Goal: Task Accomplishment & Management: Complete application form

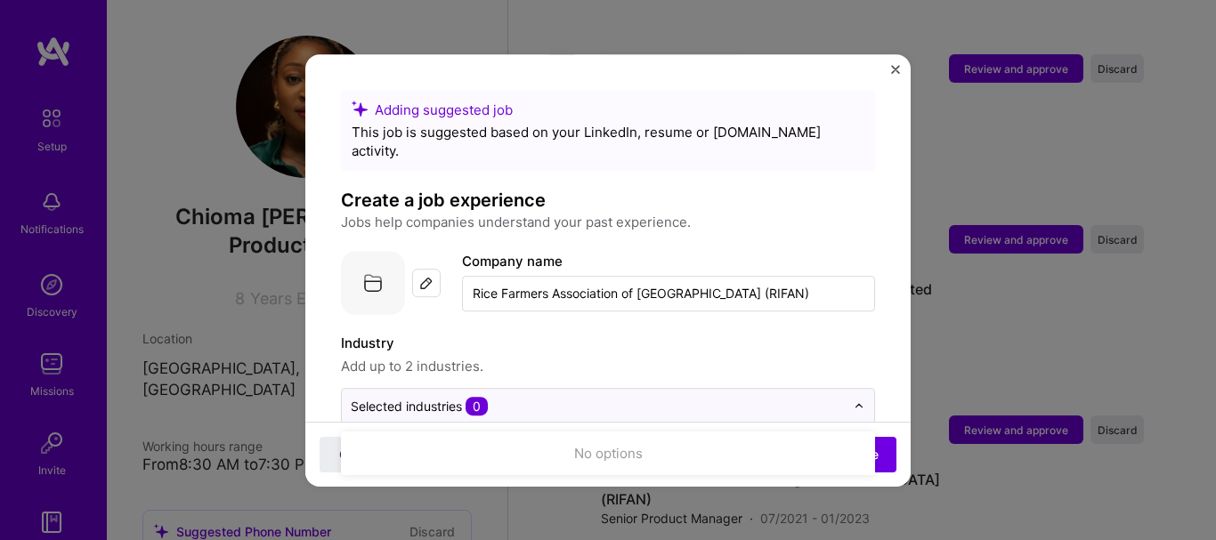
scroll to position [178, 0]
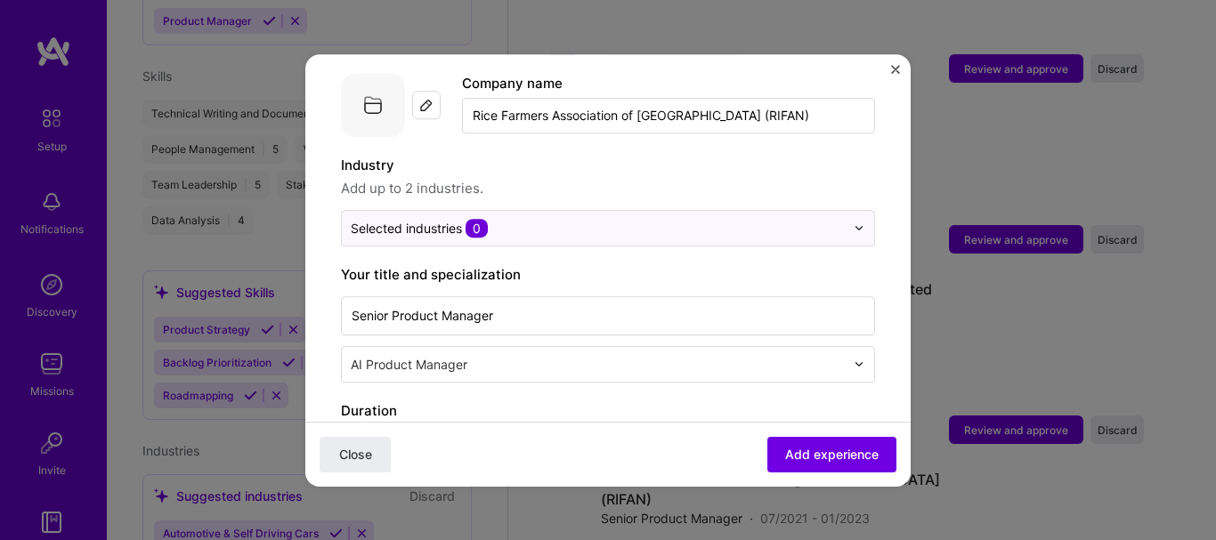
click at [854, 223] on img at bounding box center [859, 228] width 11 height 11
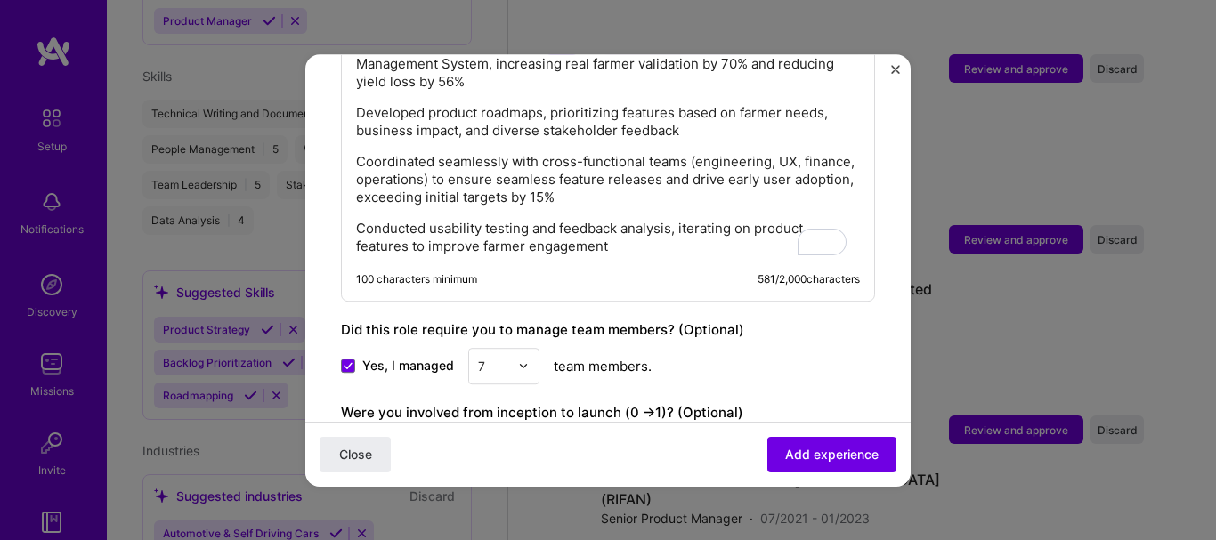
scroll to position [2046, 0]
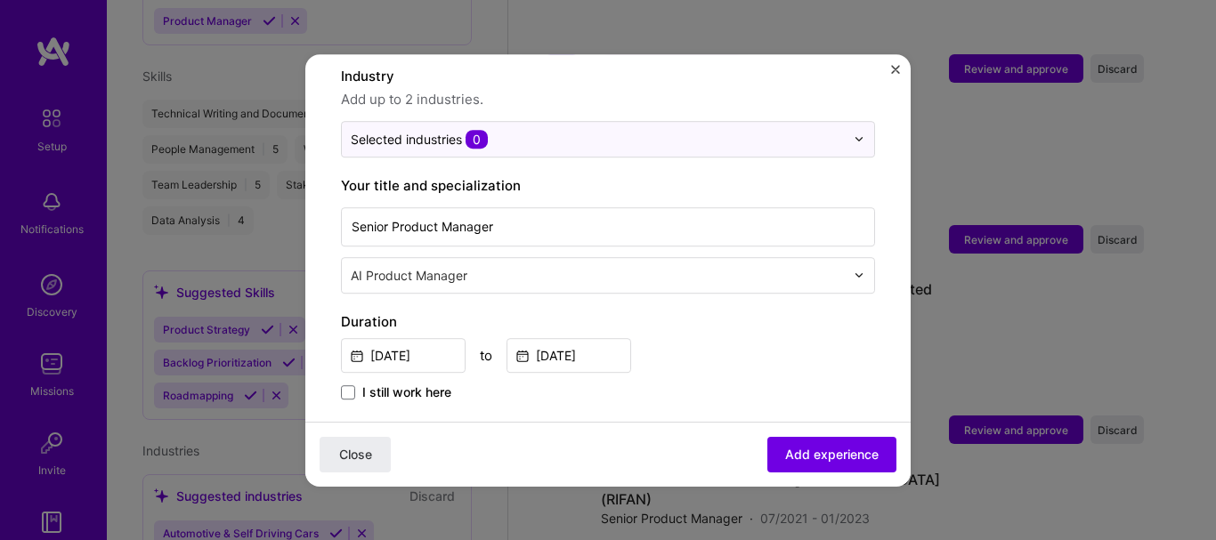
click at [854, 122] on div at bounding box center [864, 139] width 20 height 35
click at [685, 130] on input "text" at bounding box center [598, 139] width 494 height 19
click at [800, 513] on div "Adding suggested job This job is suggested based on your LinkedIn, resume or [D…" at bounding box center [608, 270] width 1216 height 540
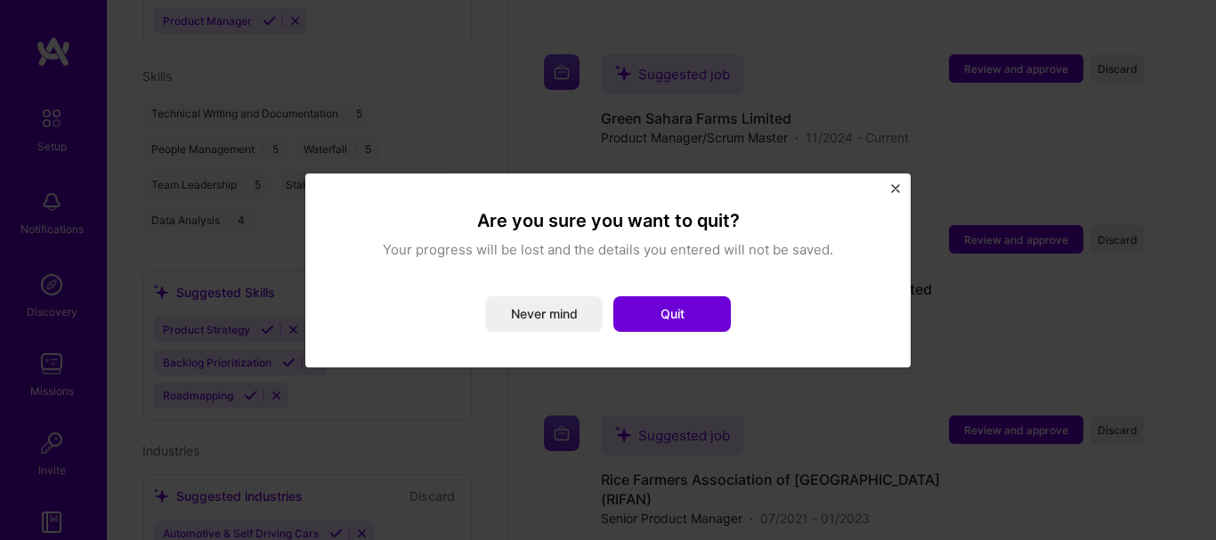
click at [541, 325] on button "Never mind" at bounding box center [544, 314] width 118 height 36
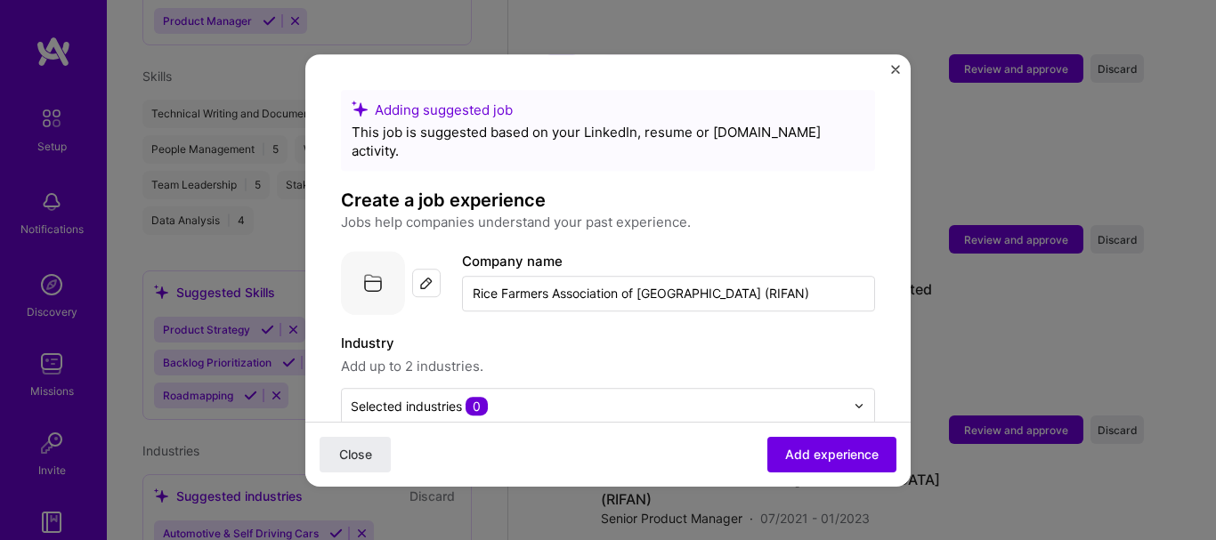
click at [586, 402] on div "Selected industries 0" at bounding box center [598, 406] width 512 height 35
click at [583, 397] on input "text" at bounding box center [598, 406] width 494 height 19
type input "a"
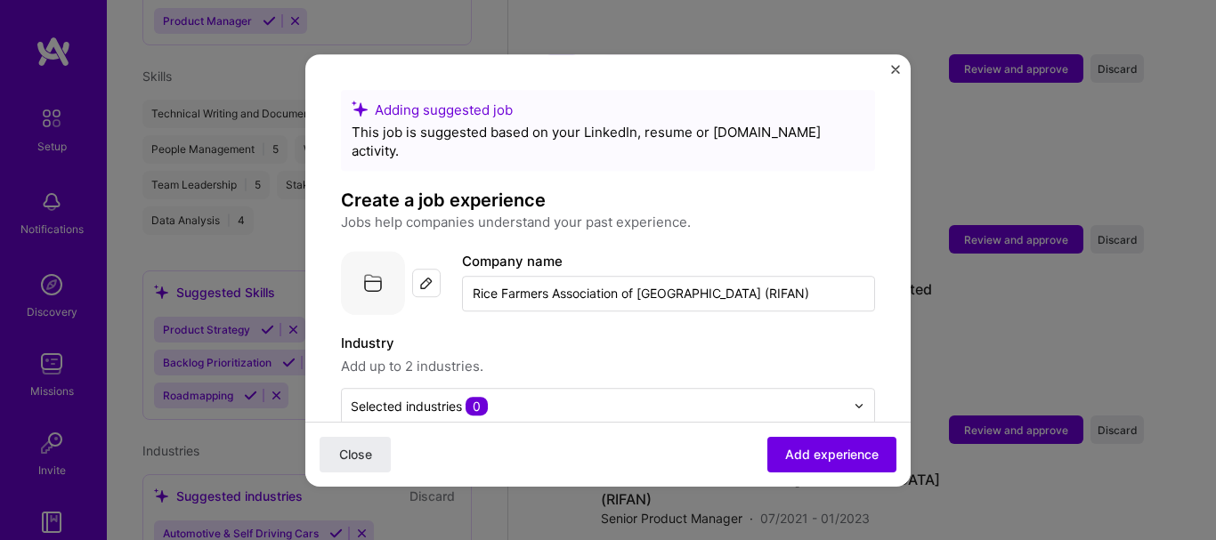
click at [830, 452] on span "Add experience" at bounding box center [831, 454] width 93 height 18
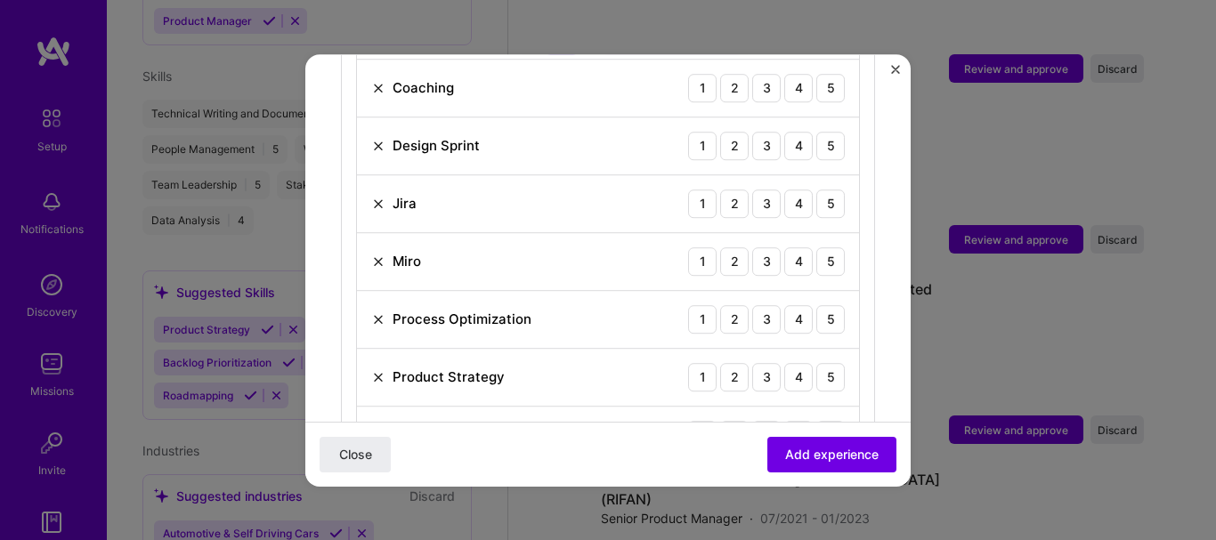
click at [380, 313] on img at bounding box center [378, 320] width 14 height 14
click at [374, 139] on img at bounding box center [378, 146] width 14 height 14
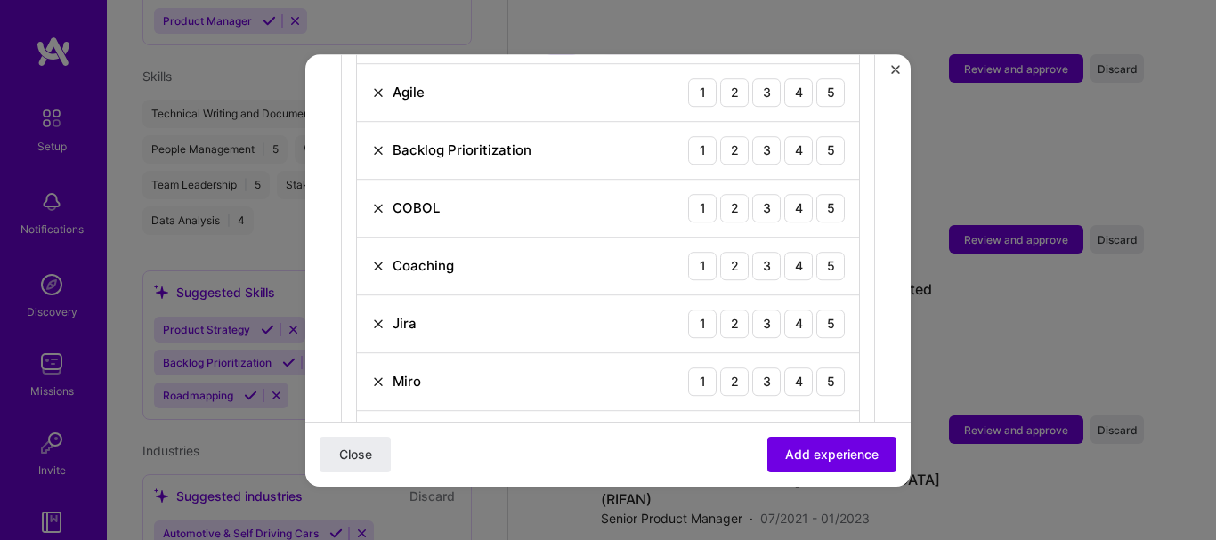
click at [378, 201] on img at bounding box center [378, 208] width 14 height 14
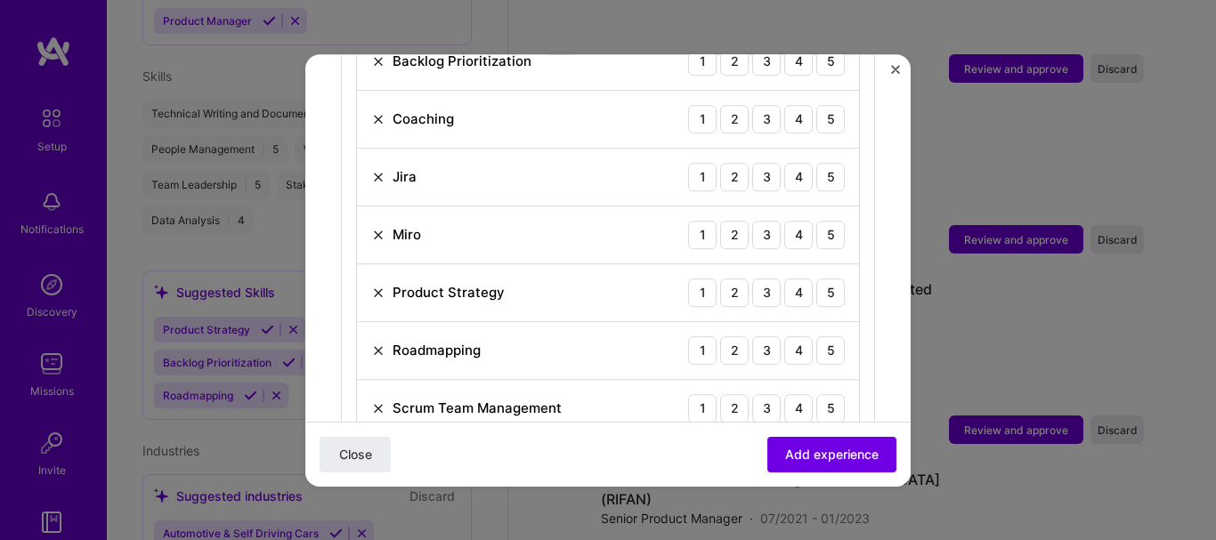
click at [378, 228] on img at bounding box center [378, 235] width 14 height 14
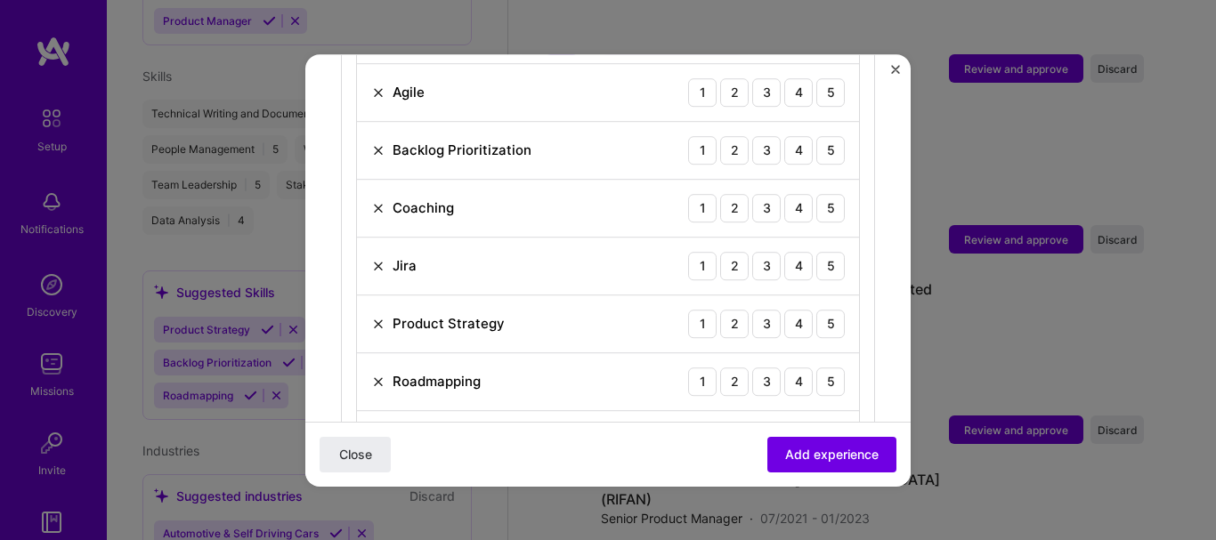
click at [373, 201] on img at bounding box center [378, 208] width 14 height 14
click at [829, 194] on div "5" at bounding box center [830, 208] width 28 height 28
click at [816, 136] on div "5" at bounding box center [830, 150] width 28 height 28
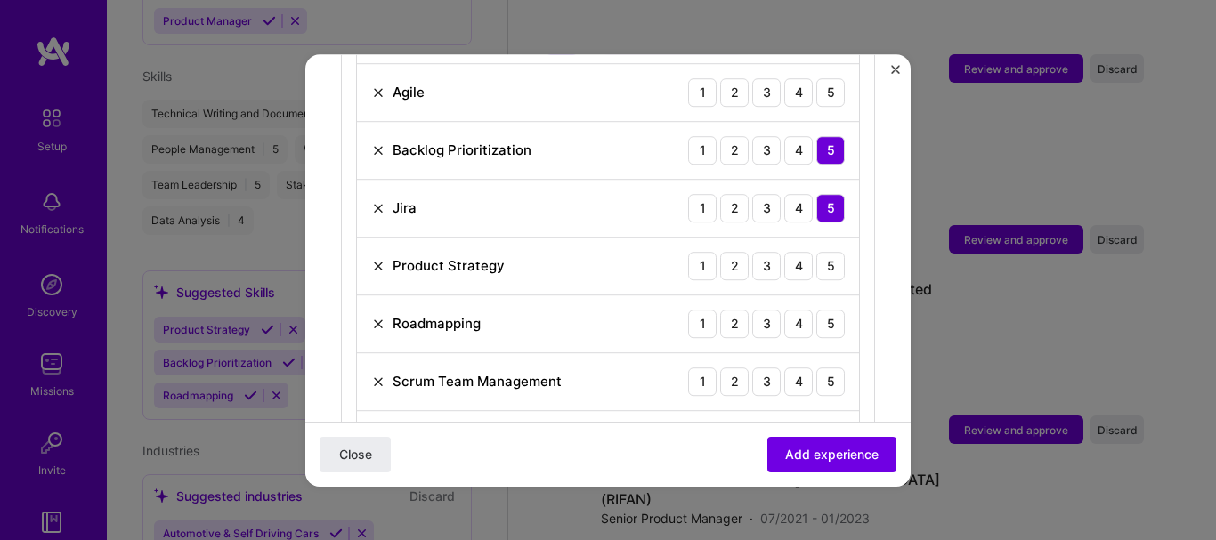
click at [815, 93] on div "Agile 1 2 3 4 5" at bounding box center [608, 93] width 502 height 58
click at [816, 78] on div "5" at bounding box center [830, 92] width 28 height 28
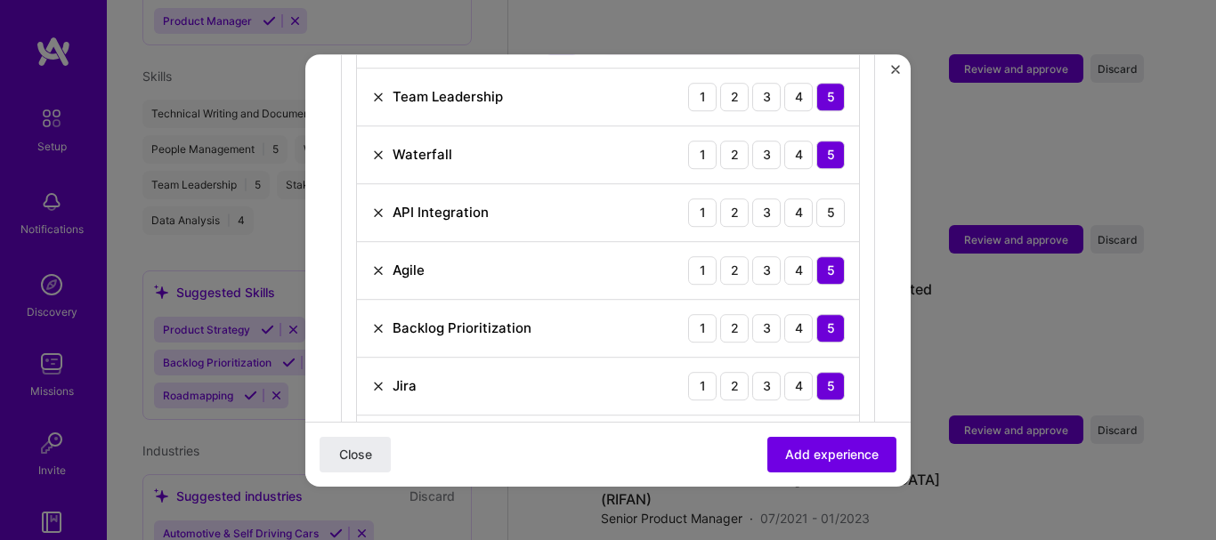
click at [823, 199] on div "5" at bounding box center [830, 213] width 28 height 28
click at [818, 199] on div "5" at bounding box center [830, 213] width 28 height 28
click at [763, 199] on div "3" at bounding box center [766, 213] width 28 height 28
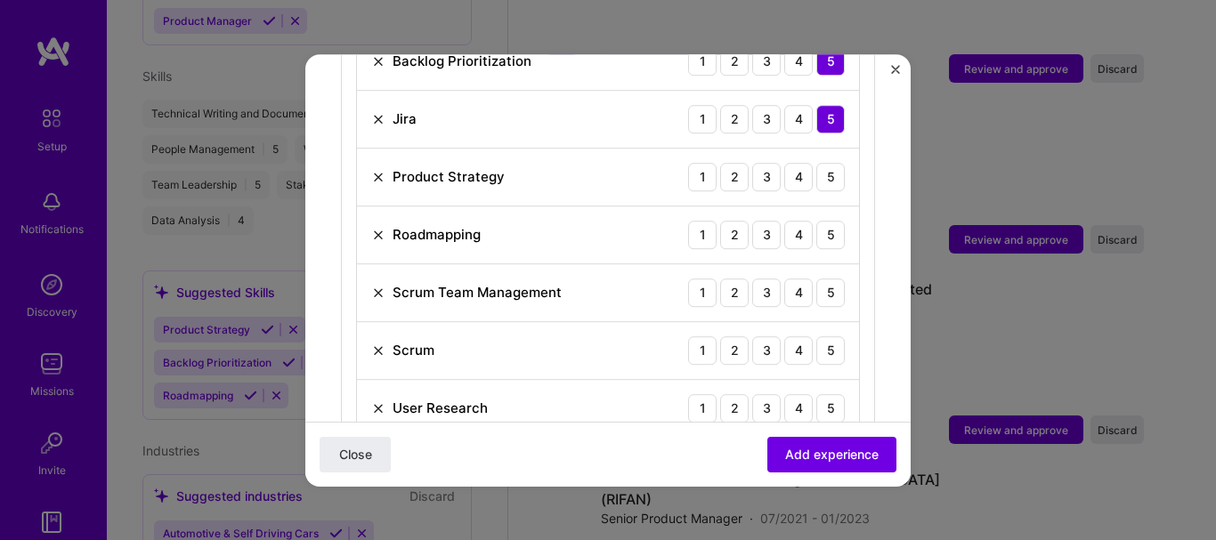
click at [816, 165] on div "5" at bounding box center [830, 177] width 28 height 28
click at [823, 221] on div "5" at bounding box center [830, 235] width 28 height 28
click at [825, 279] on div "5" at bounding box center [830, 293] width 28 height 28
click at [824, 337] on div "5" at bounding box center [830, 351] width 28 height 28
click at [816, 394] on div "5" at bounding box center [830, 408] width 28 height 28
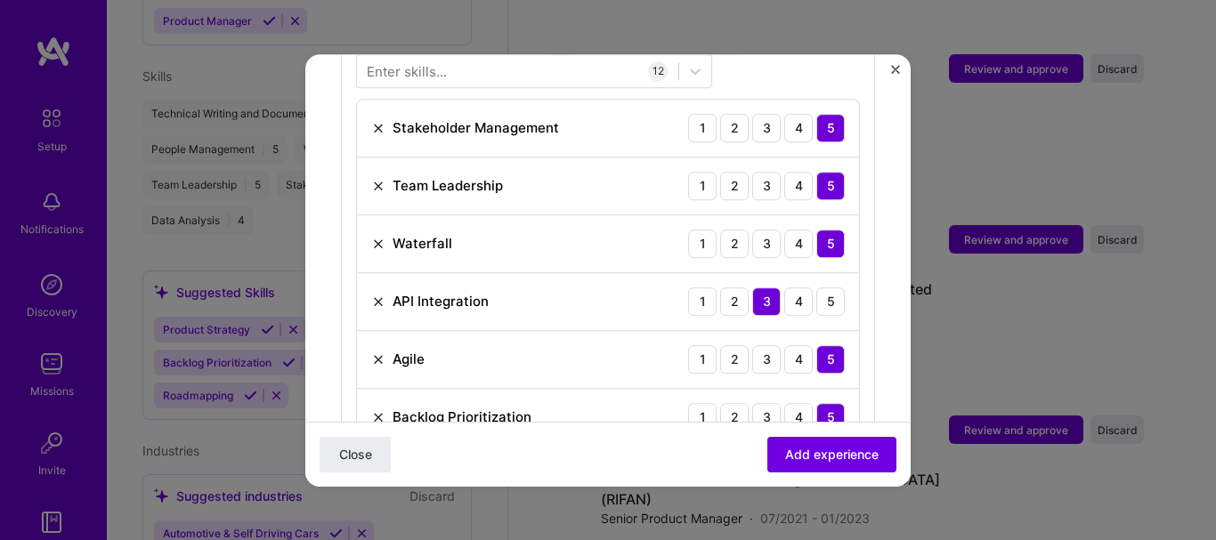
click at [825, 447] on span "Add experience" at bounding box center [831, 454] width 93 height 18
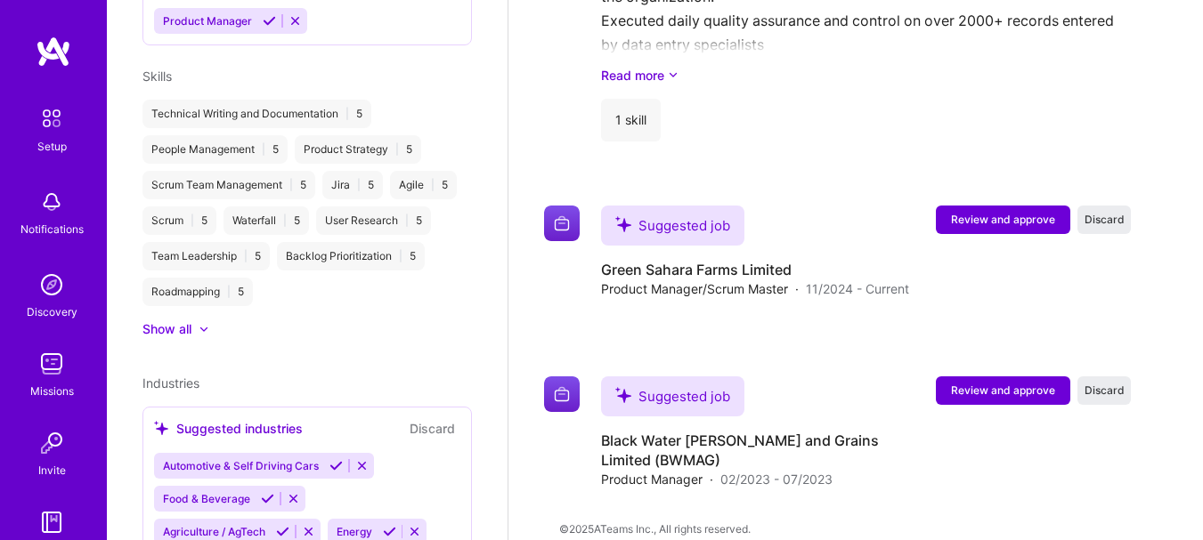
click at [994, 385] on span "Review and approve" at bounding box center [1003, 390] width 104 height 15
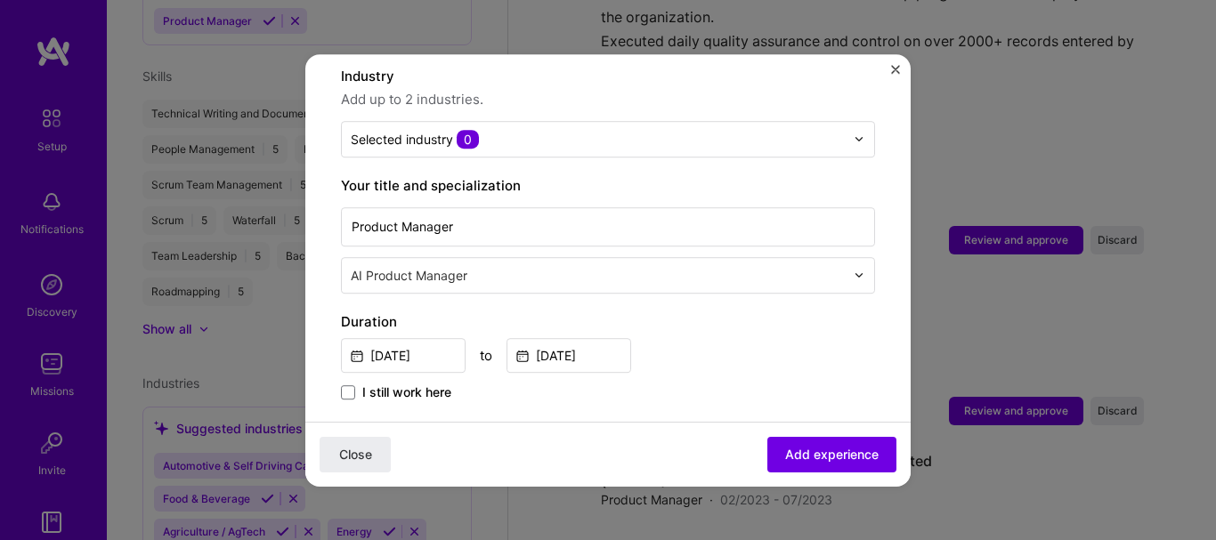
click at [560, 130] on input "text" at bounding box center [598, 139] width 494 height 19
click at [646, 288] on div "Adding suggested job This job is suggested based on your LinkedIn, resume or [D…" at bounding box center [608, 385] width 534 height 1125
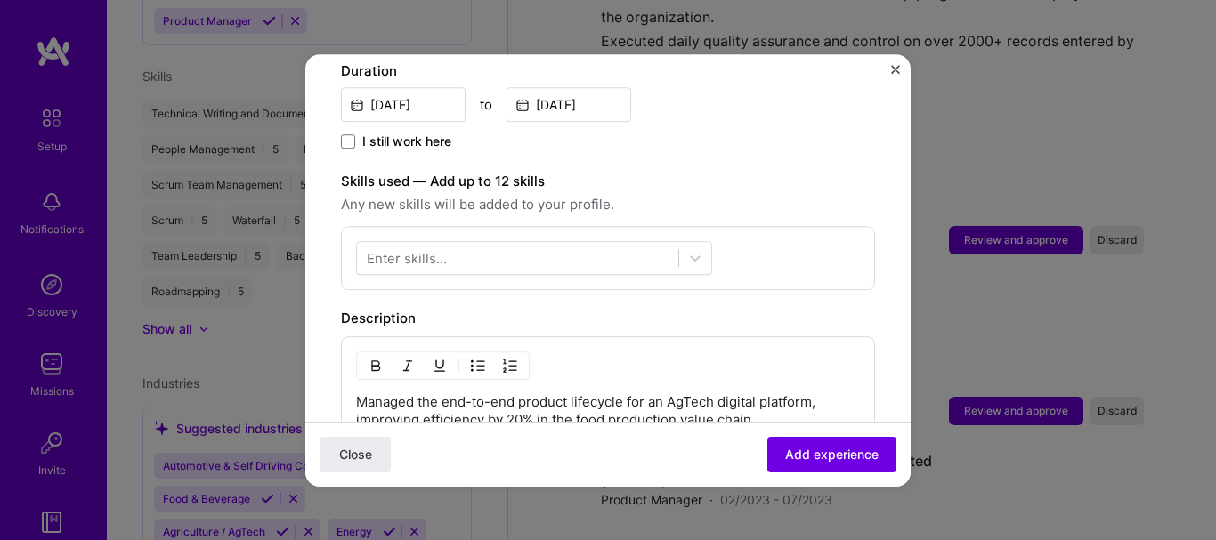
click at [548, 243] on div at bounding box center [517, 257] width 321 height 29
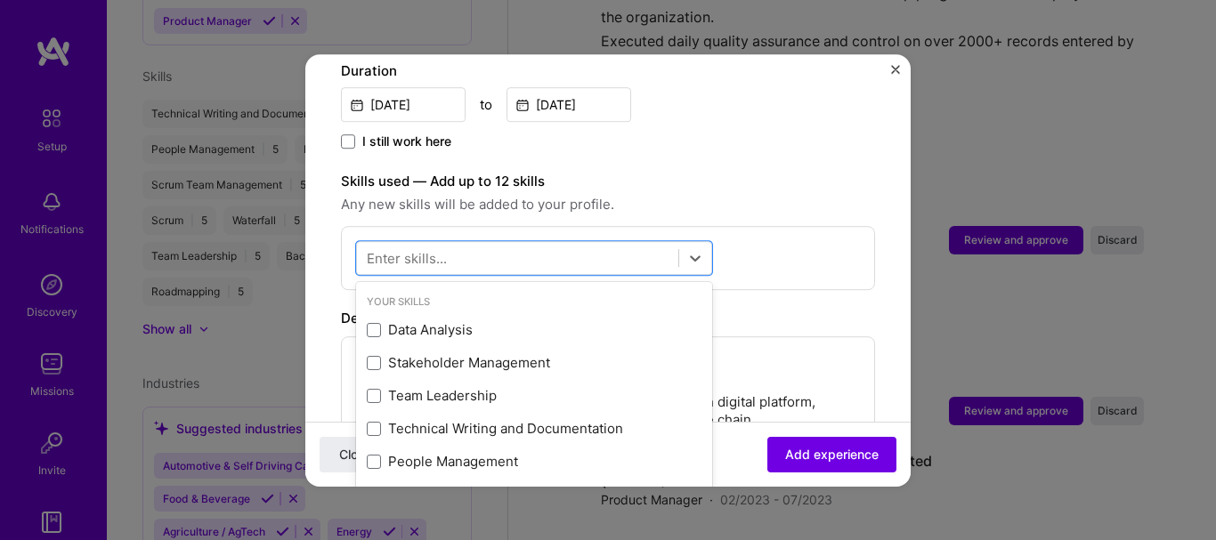
click at [741, 202] on div "Skills used — Add up to 12 skills Any new skills will be added to your profile.…" at bounding box center [608, 230] width 534 height 119
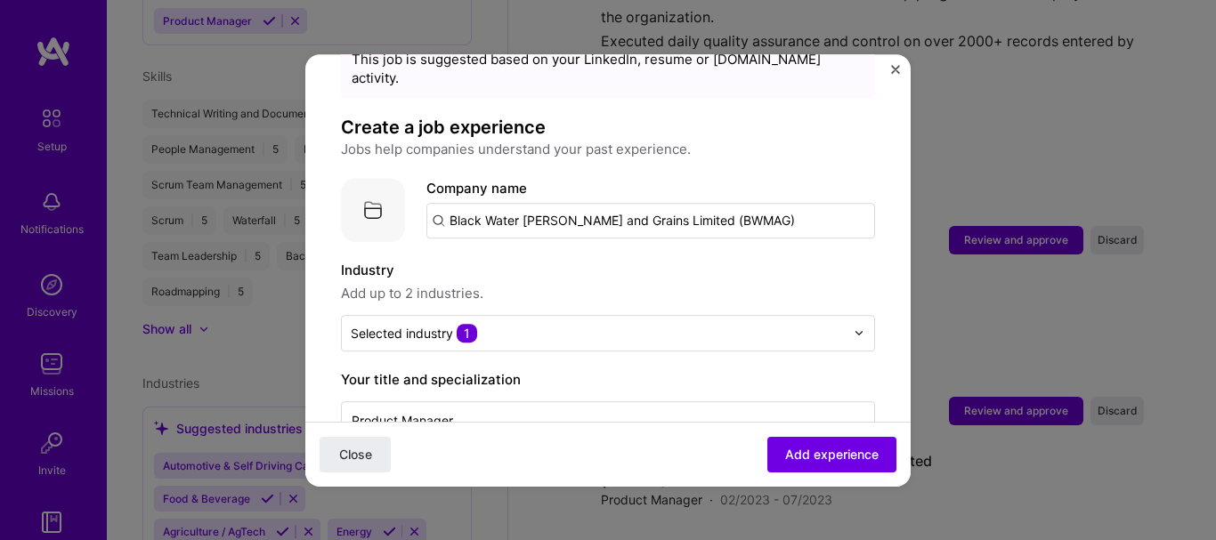
click at [526, 324] on input "text" at bounding box center [598, 333] width 494 height 19
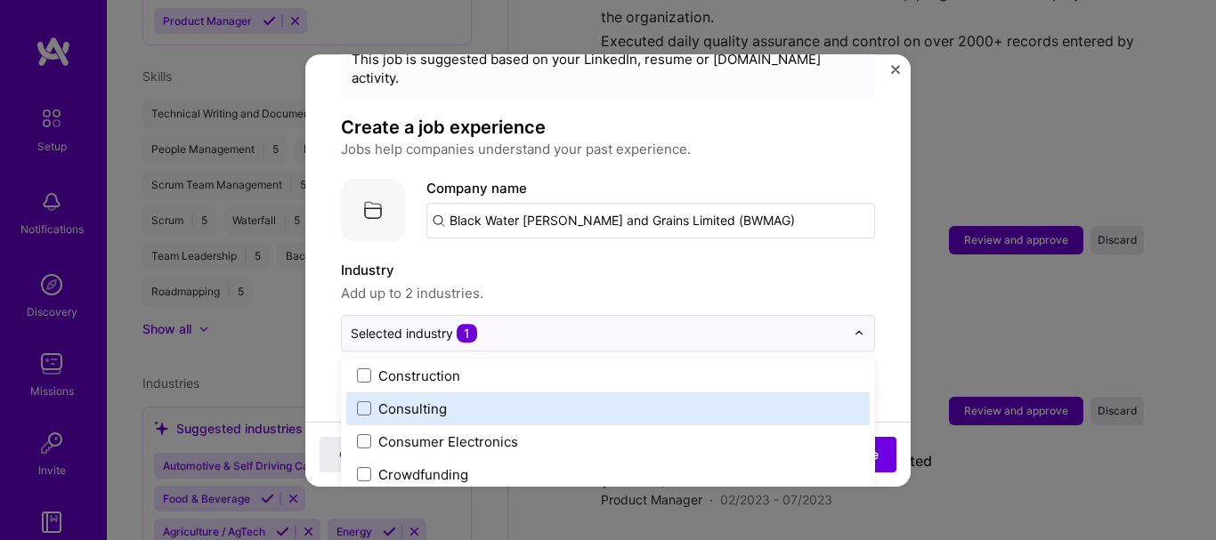
click at [385, 400] on div "Consulting" at bounding box center [412, 409] width 69 height 19
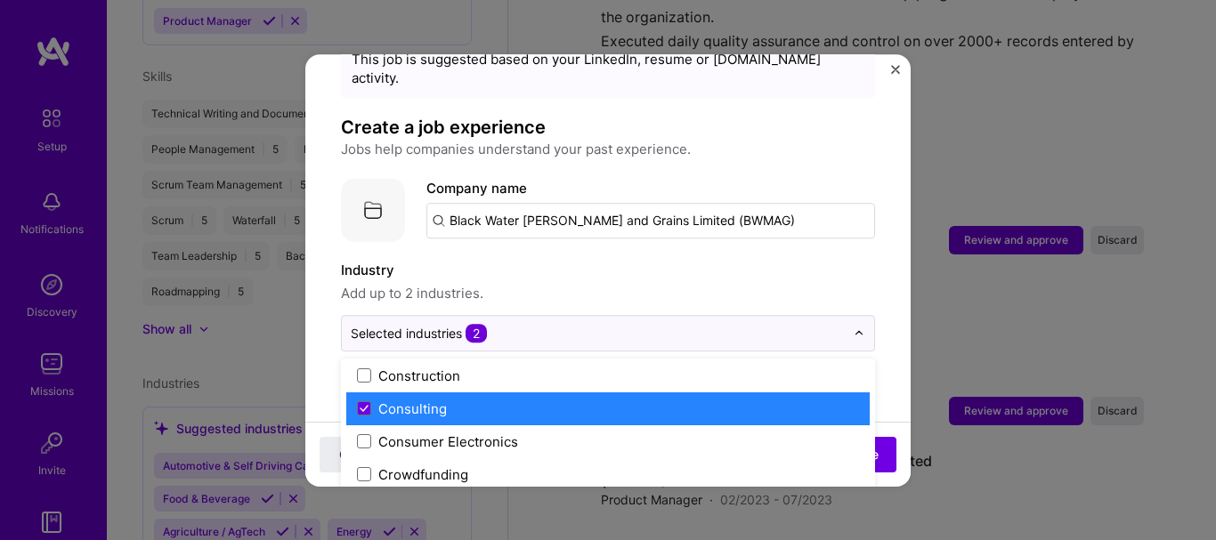
click at [365, 402] on span at bounding box center [364, 409] width 14 height 14
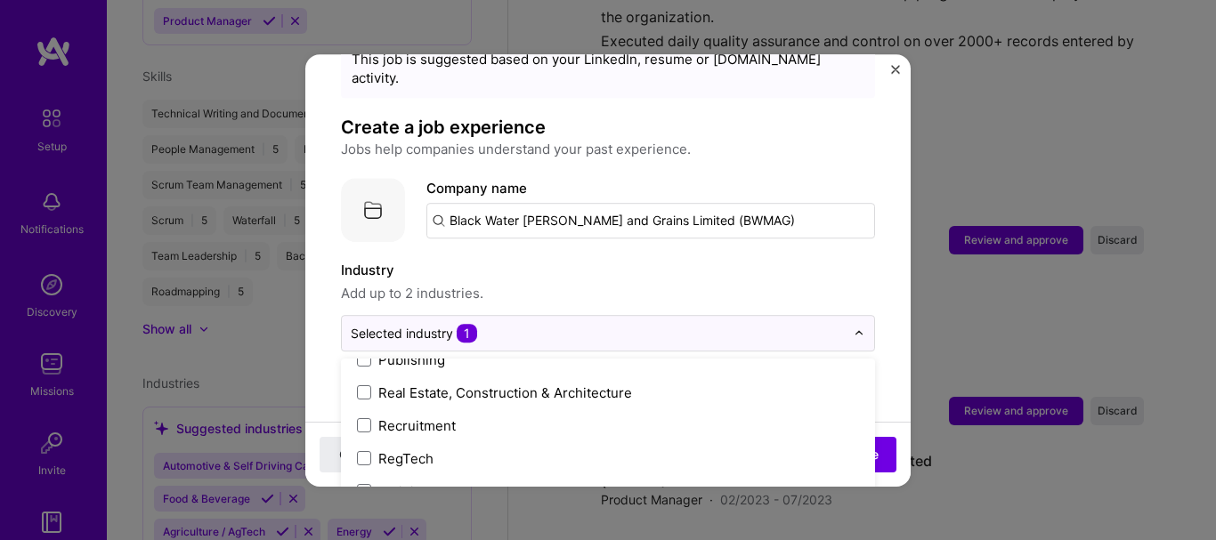
scroll to position [3383, 0]
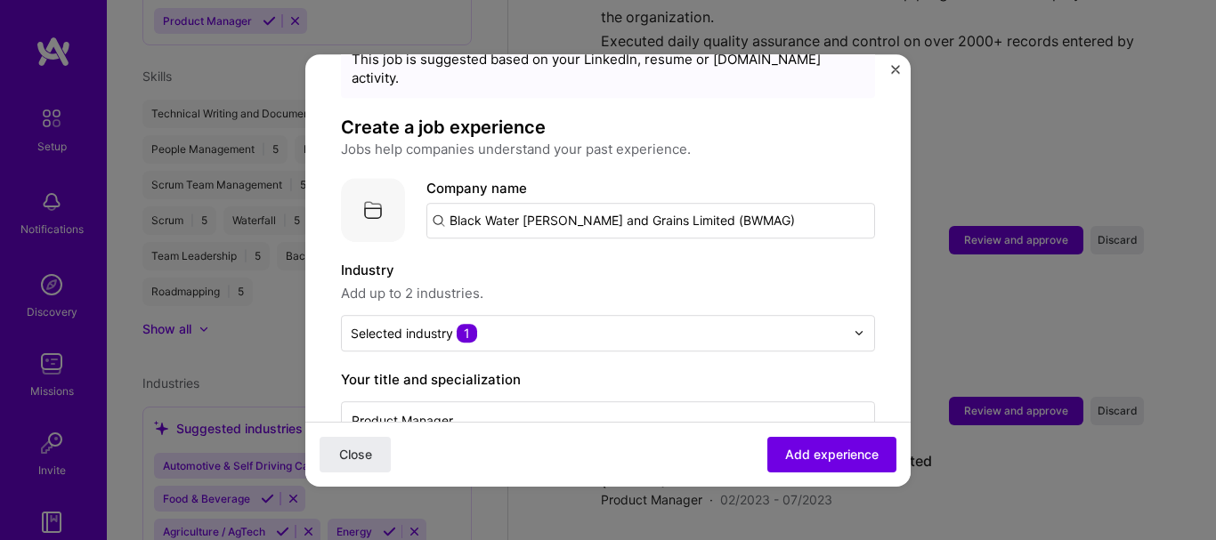
click at [712, 260] on label "Industry" at bounding box center [608, 270] width 534 height 21
click at [854, 316] on div at bounding box center [864, 333] width 20 height 35
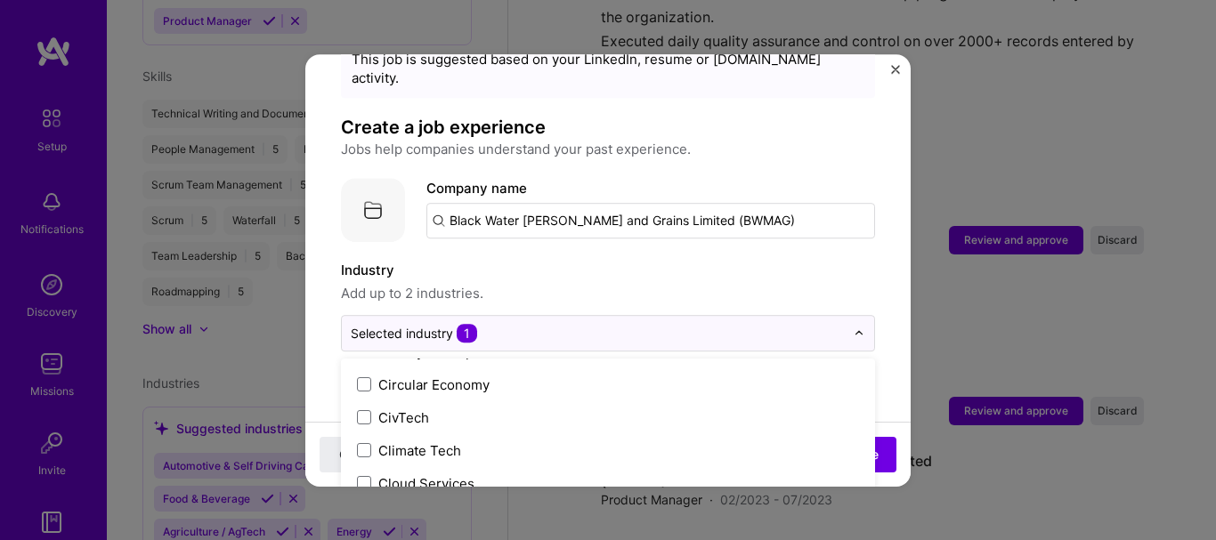
scroll to position [979, 0]
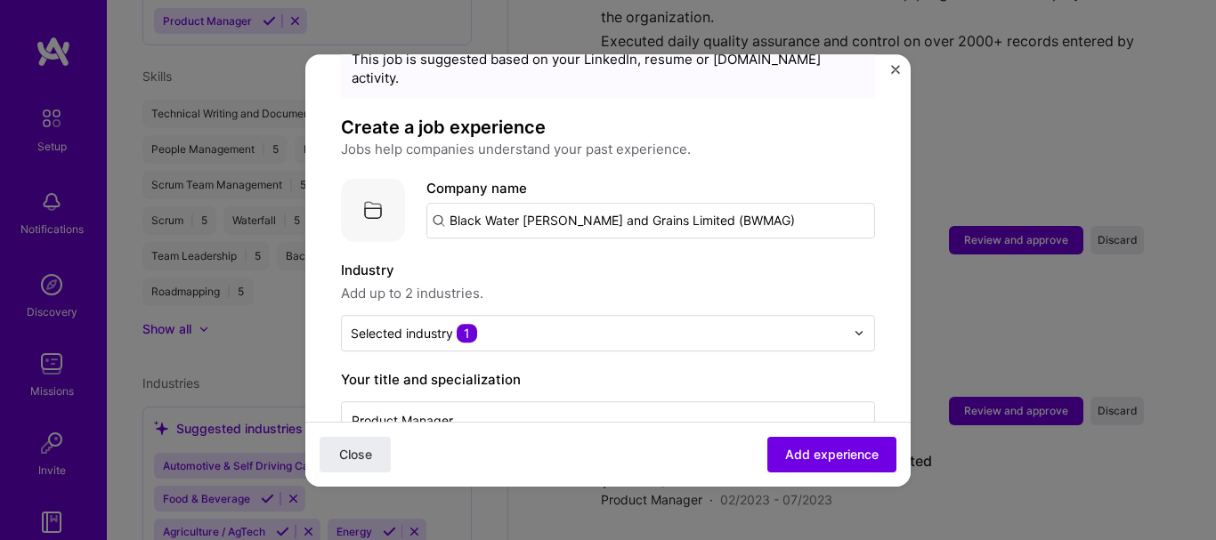
click at [690, 260] on label "Industry" at bounding box center [608, 270] width 534 height 21
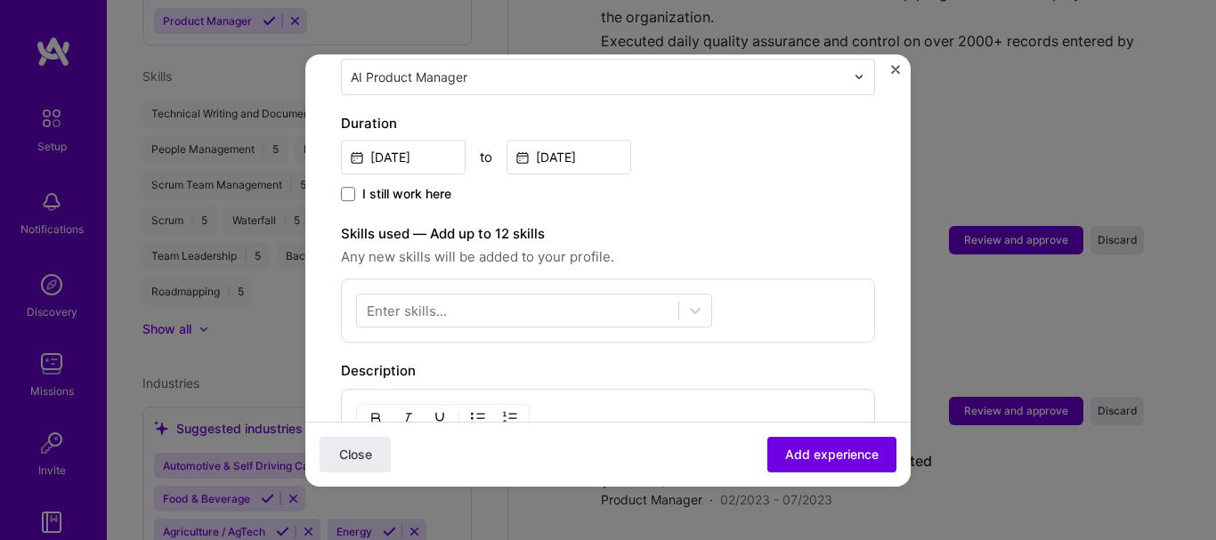
scroll to position [534, 0]
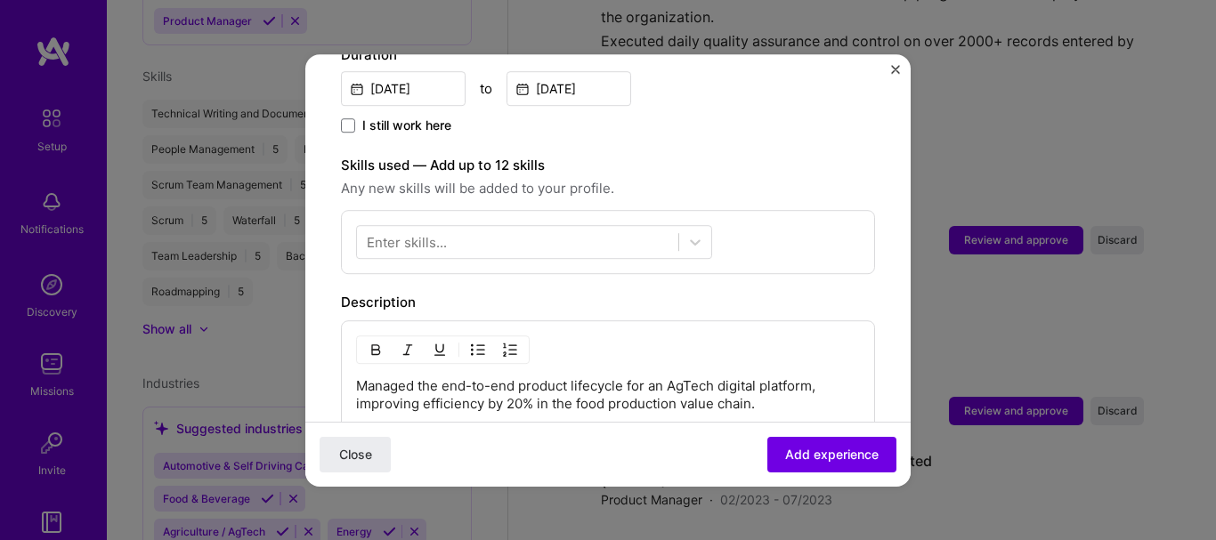
click at [697, 233] on icon at bounding box center [695, 242] width 18 height 18
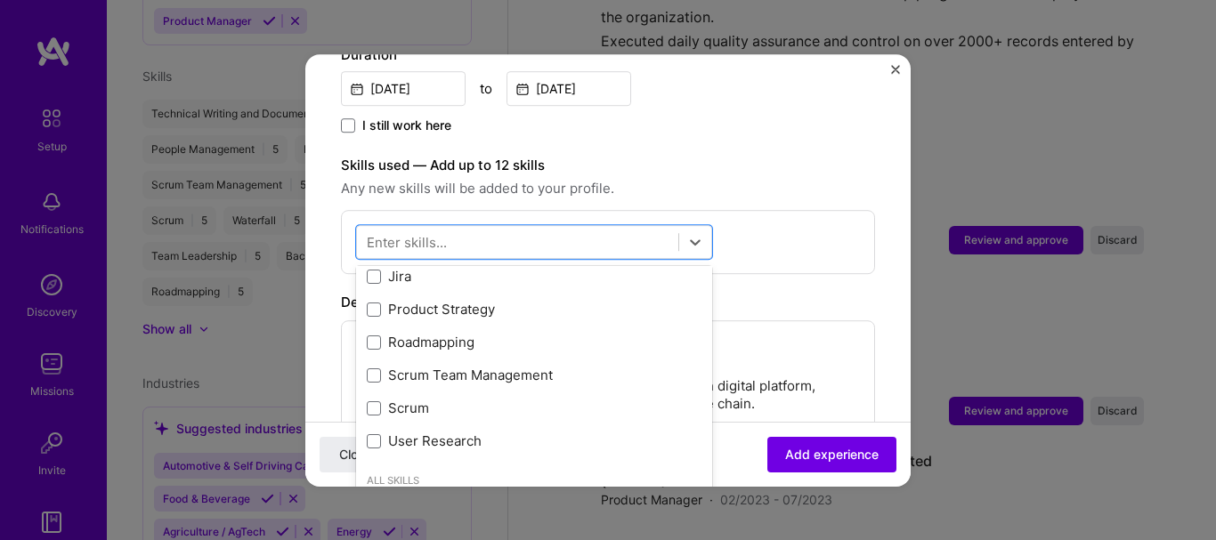
scroll to position [356, 0]
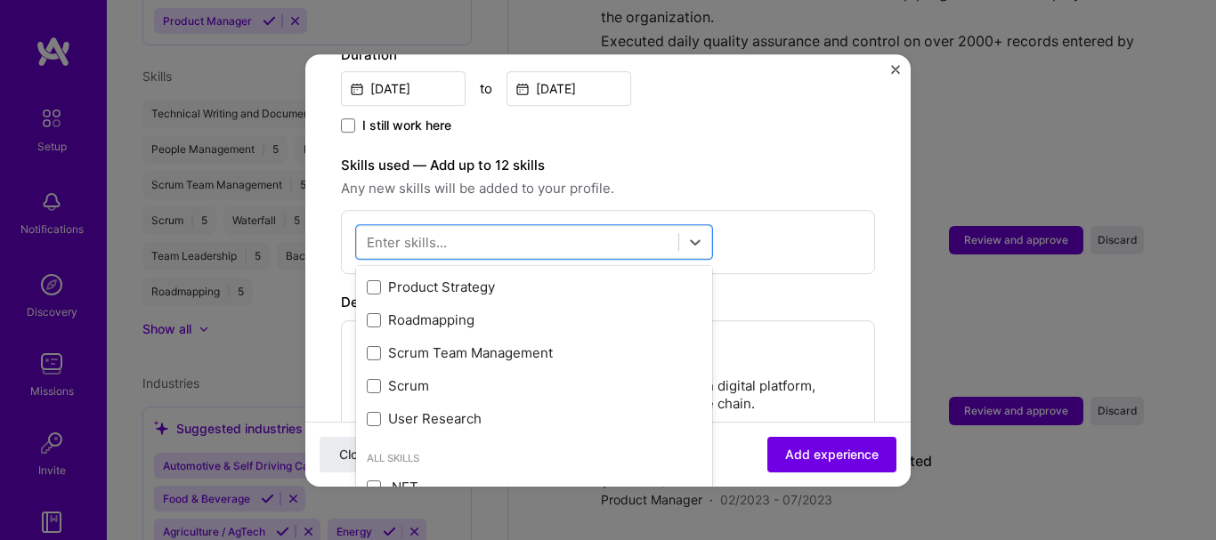
click at [369, 346] on span at bounding box center [374, 353] width 14 height 14
click at [0, 0] on input "checkbox" at bounding box center [0, 0] width 0 height 0
click at [377, 379] on span at bounding box center [374, 386] width 14 height 14
click at [0, 0] on input "checkbox" at bounding box center [0, 0] width 0 height 0
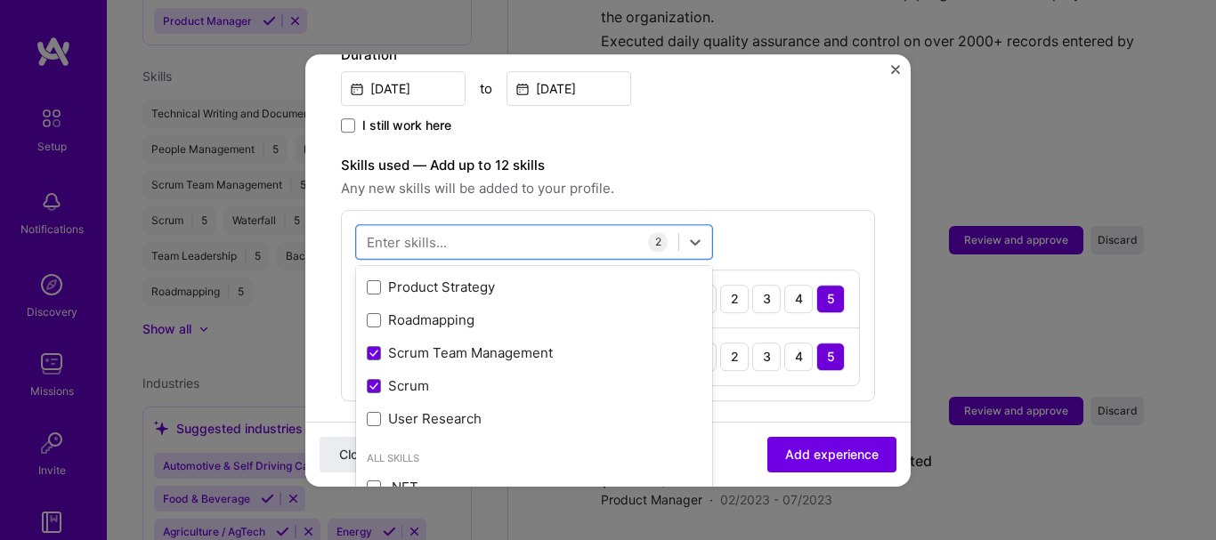
click at [375, 412] on span at bounding box center [374, 419] width 14 height 14
click at [0, 0] on input "checkbox" at bounding box center [0, 0] width 0 height 0
click at [364, 304] on div "Roadmapping" at bounding box center [534, 320] width 356 height 33
click at [368, 280] on span at bounding box center [374, 287] width 14 height 14
click at [0, 0] on input "checkbox" at bounding box center [0, 0] width 0 height 0
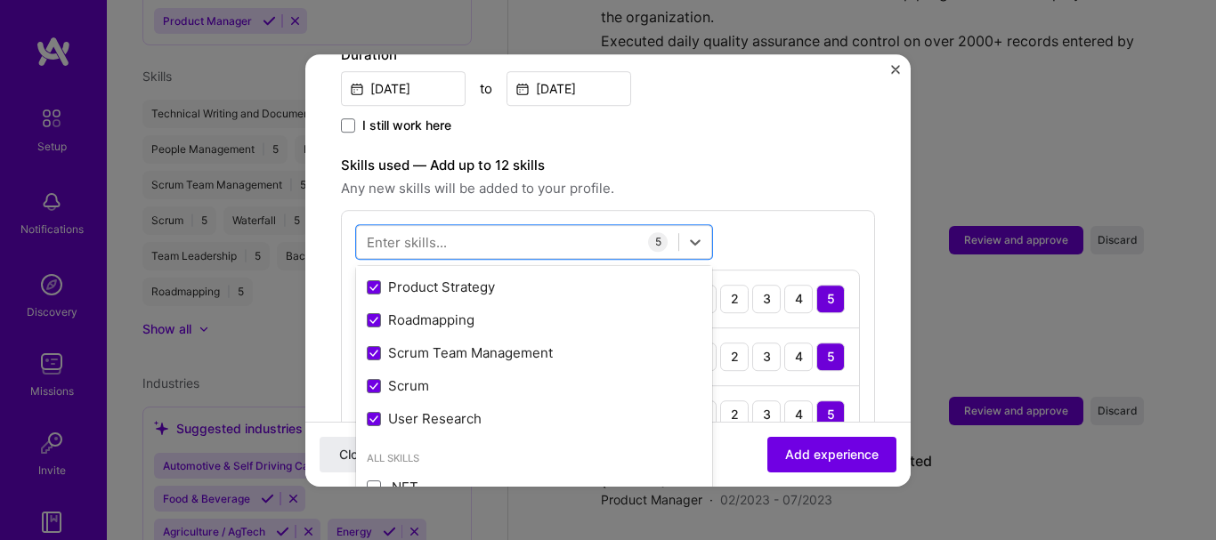
scroll to position [178, 0]
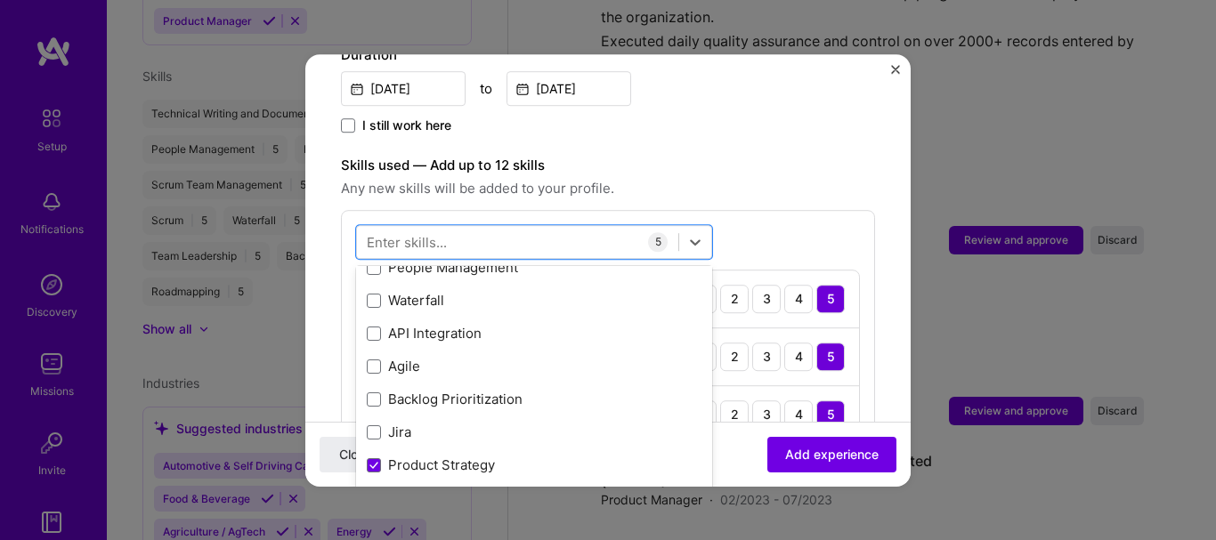
click at [368, 360] on span at bounding box center [374, 367] width 14 height 14
click at [0, 0] on input "checkbox" at bounding box center [0, 0] width 0 height 0
click at [375, 393] on span at bounding box center [374, 400] width 14 height 14
click at [0, 0] on input "checkbox" at bounding box center [0, 0] width 0 height 0
click at [375, 424] on div "Jira" at bounding box center [534, 433] width 335 height 19
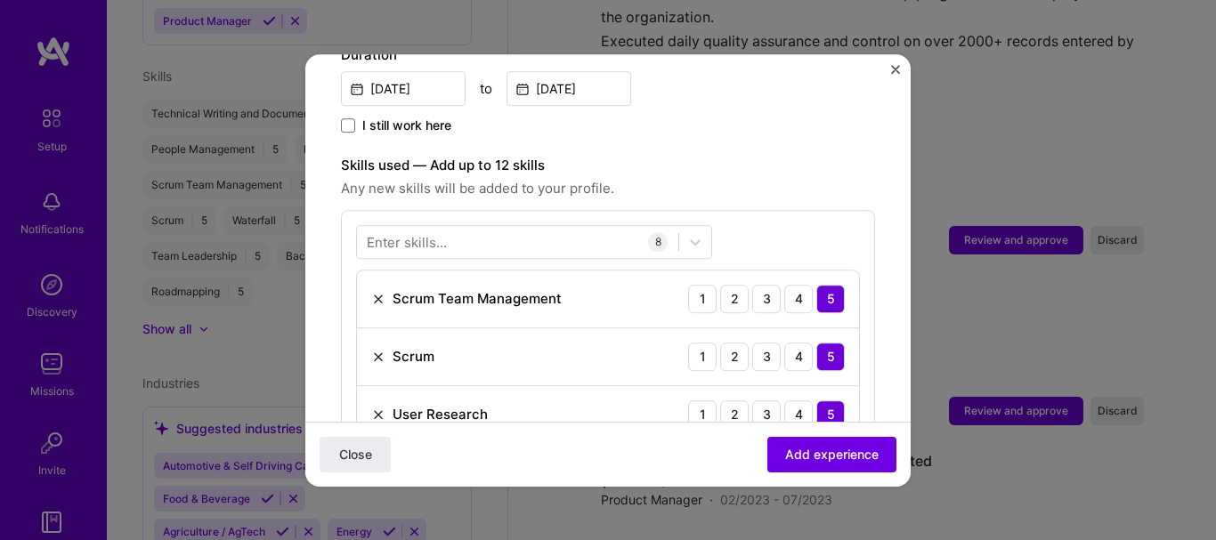
click at [841, 212] on div "Enter skills... 8 Scrum Team Management 1 2 3 4 5 Scrum 1 2 3 4 5 User Research…" at bounding box center [608, 479] width 534 height 539
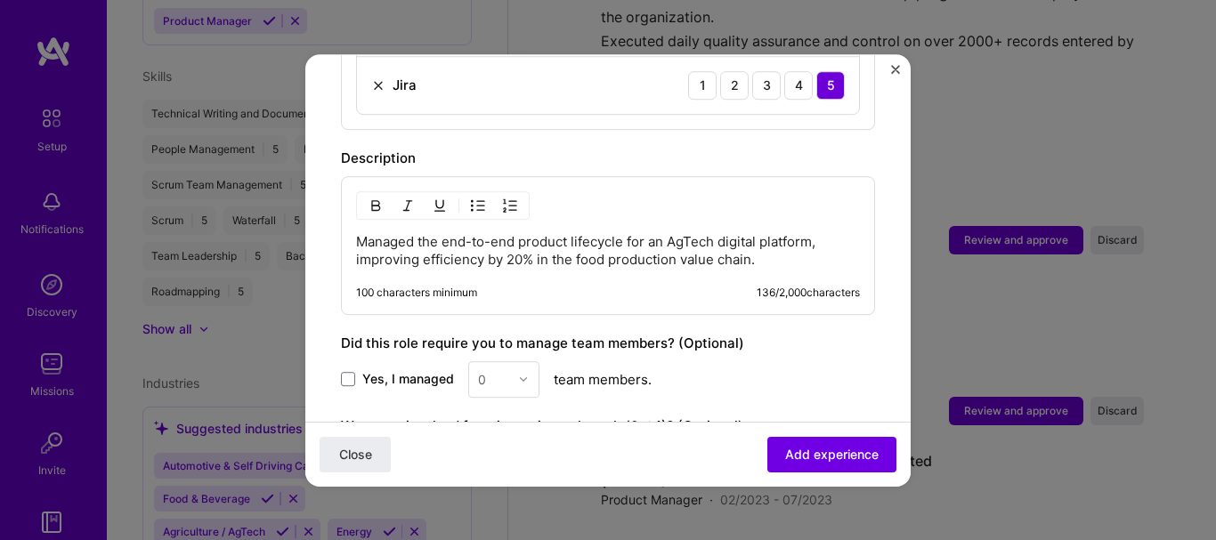
scroll to position [1336, 0]
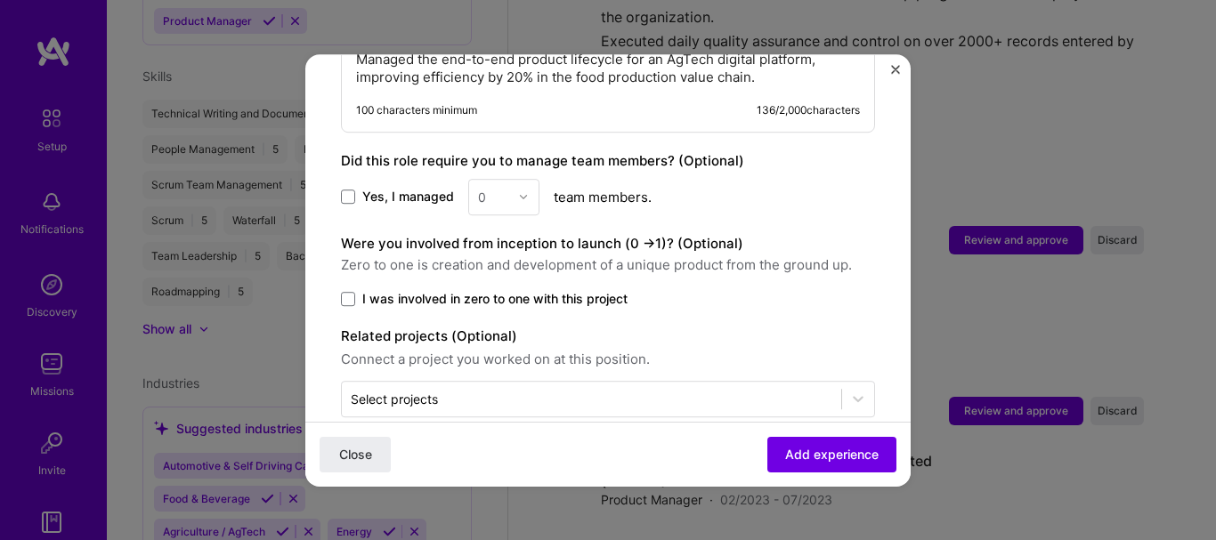
click at [353, 190] on span at bounding box center [348, 197] width 14 height 14
click at [0, 0] on input "Yes, I managed" at bounding box center [0, 0] width 0 height 0
click at [503, 188] on input "text" at bounding box center [493, 197] width 31 height 19
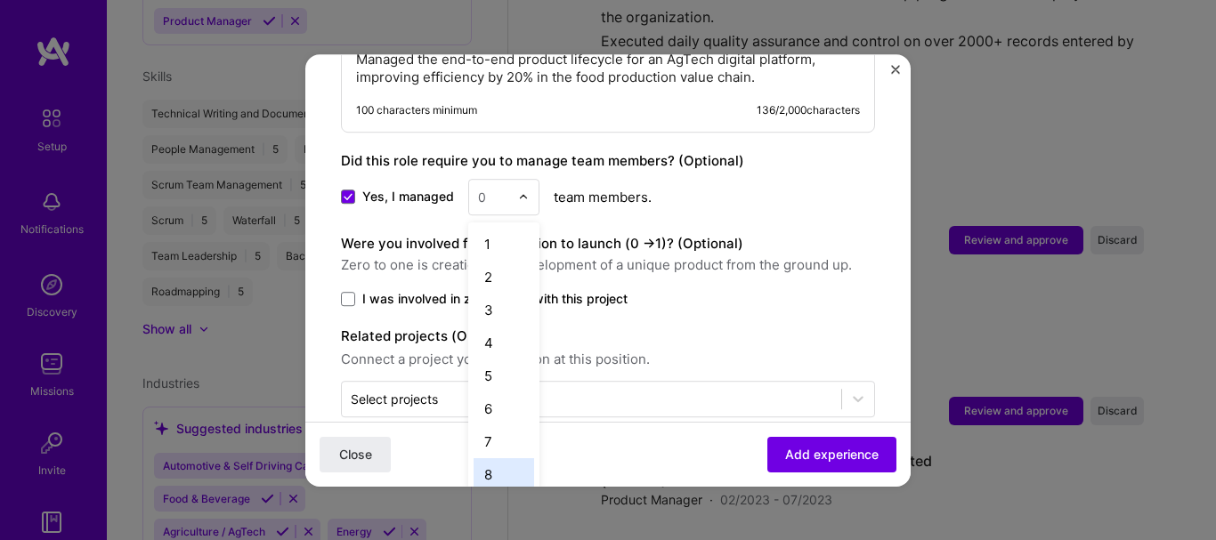
click at [490, 459] on div "8" at bounding box center [504, 475] width 61 height 33
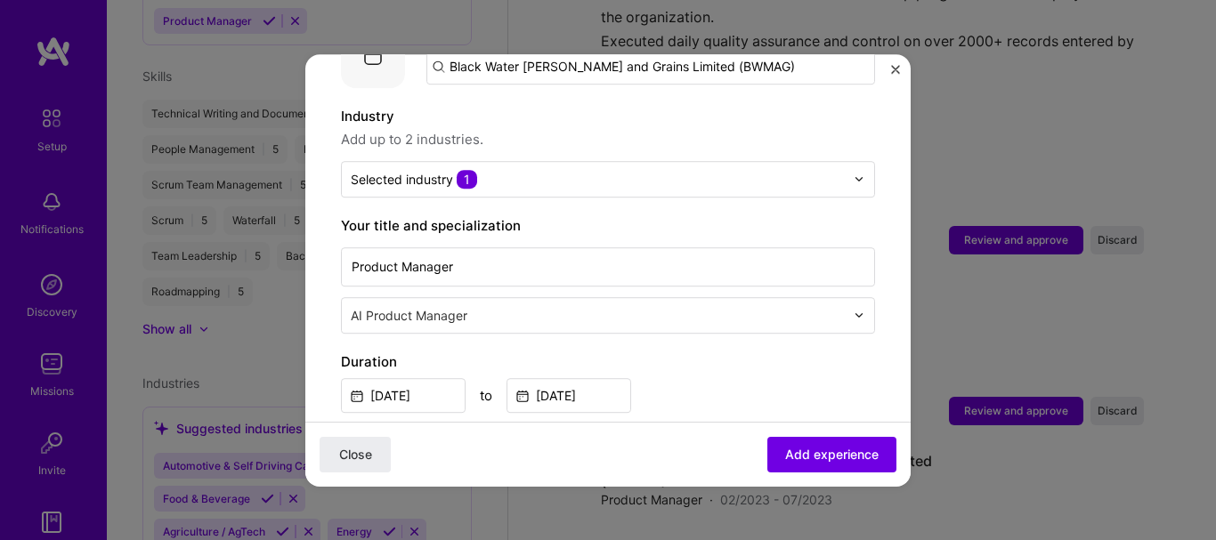
scroll to position [178, 0]
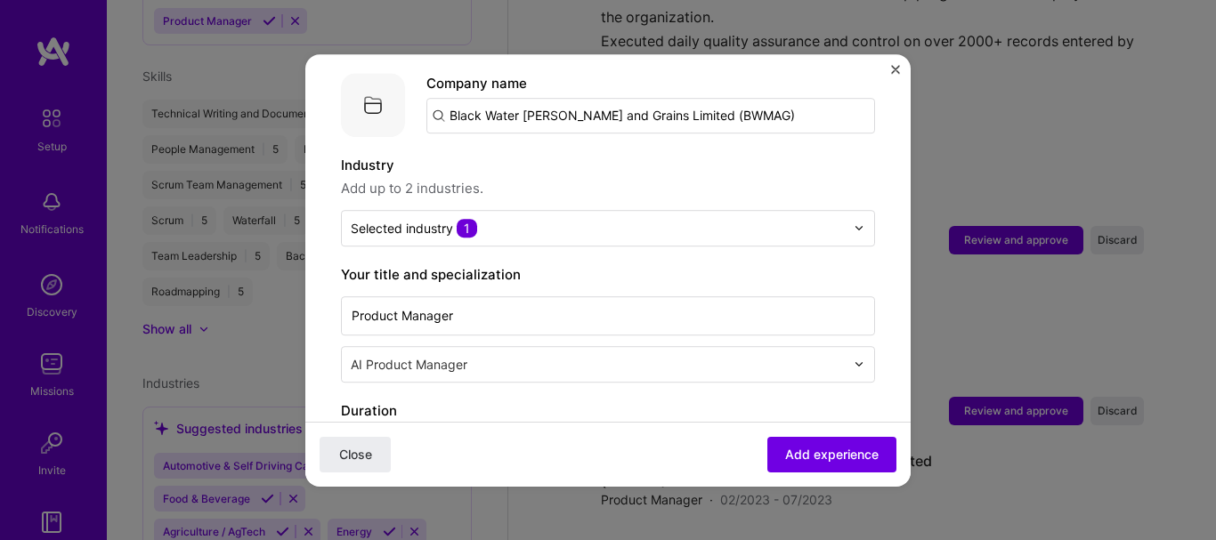
click at [571, 219] on input "text" at bounding box center [598, 228] width 494 height 19
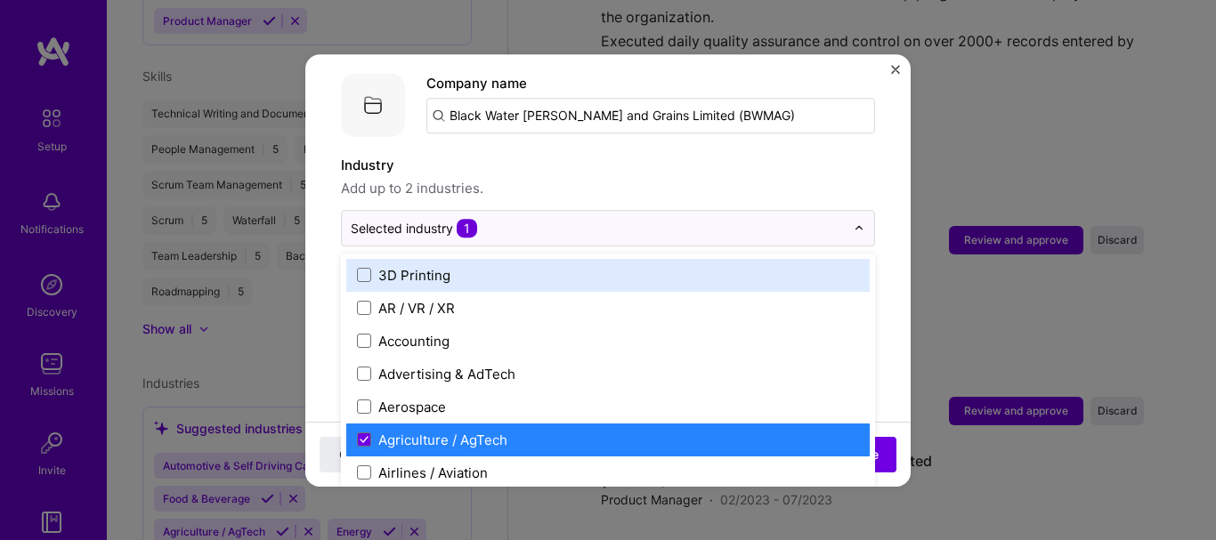
click at [571, 219] on input "text" at bounding box center [598, 228] width 494 height 19
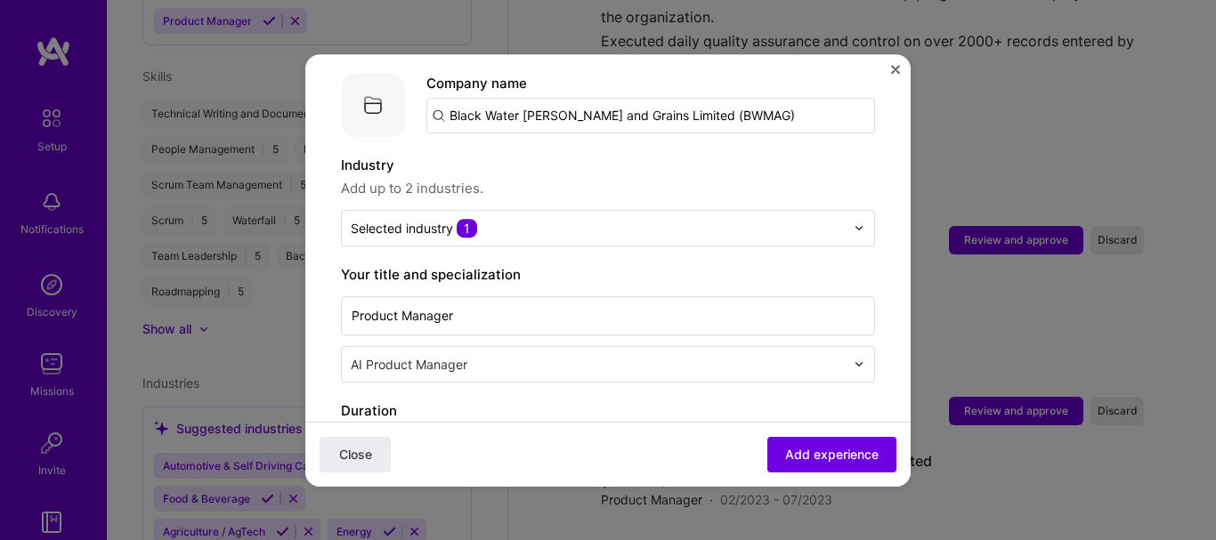
click at [841, 155] on label "Industry" at bounding box center [608, 165] width 534 height 21
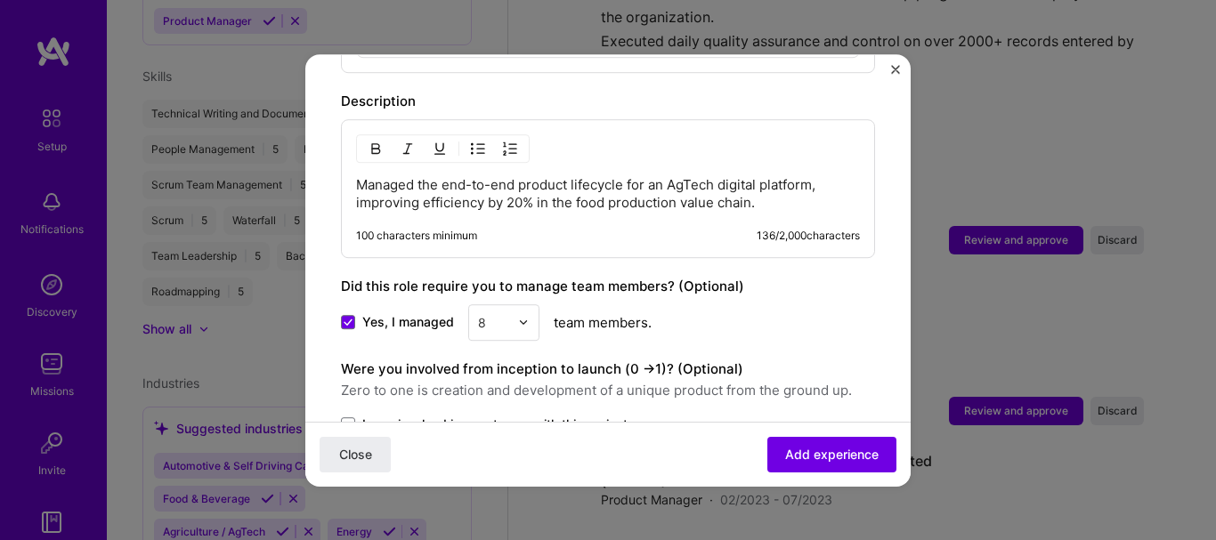
scroll to position [1082, 0]
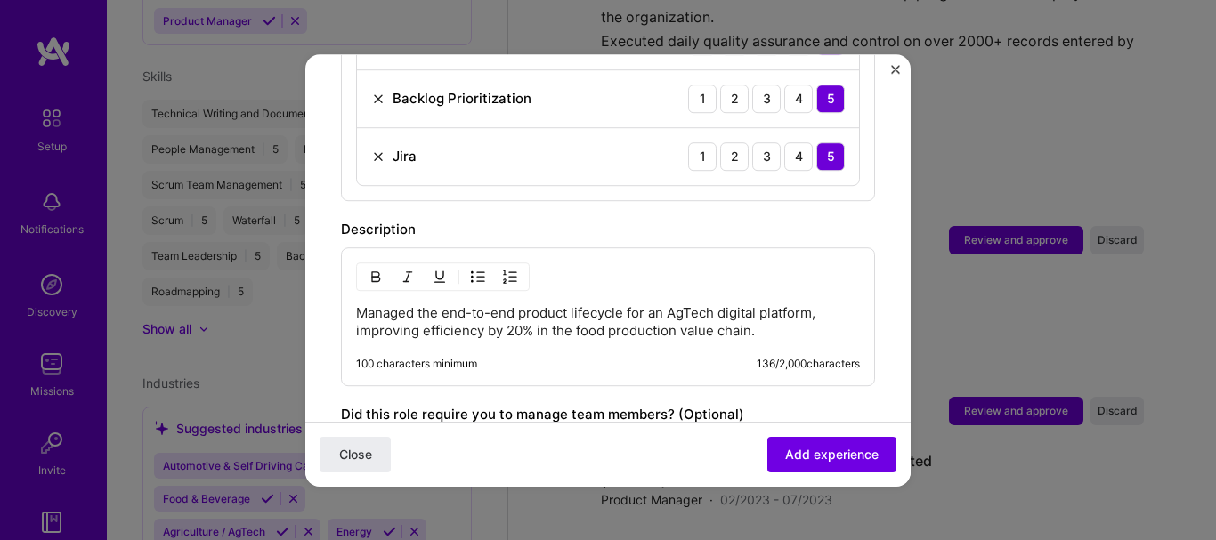
click at [772, 313] on p "Managed the end-to-end product lifecycle for an AgTech digital platform, improv…" at bounding box center [608, 322] width 504 height 36
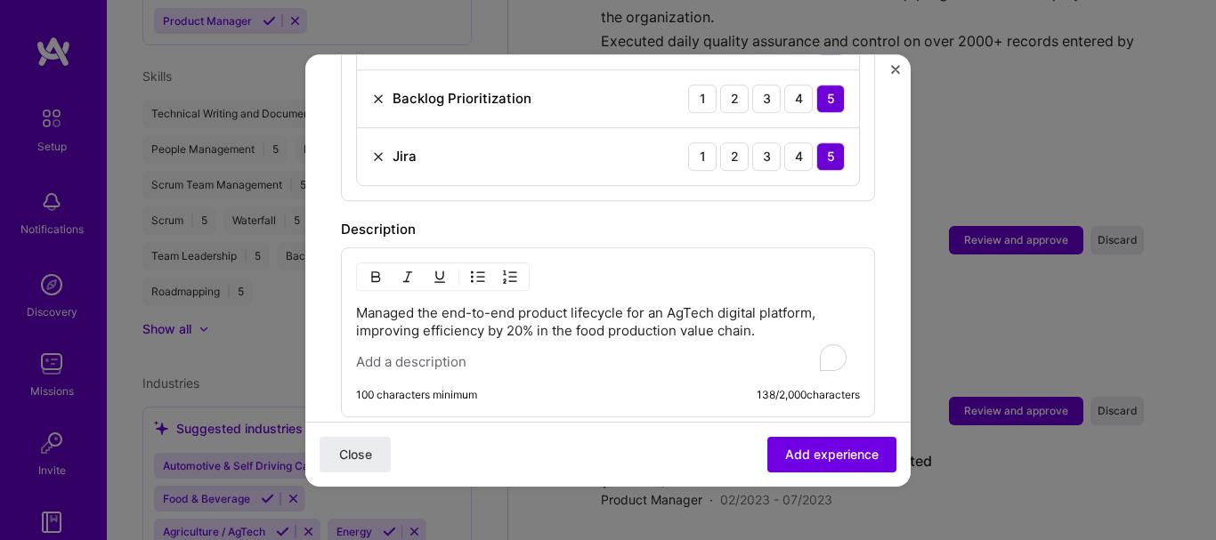
paste div "To enrich screen reader interactions, please activate Accessibility in Grammarl…"
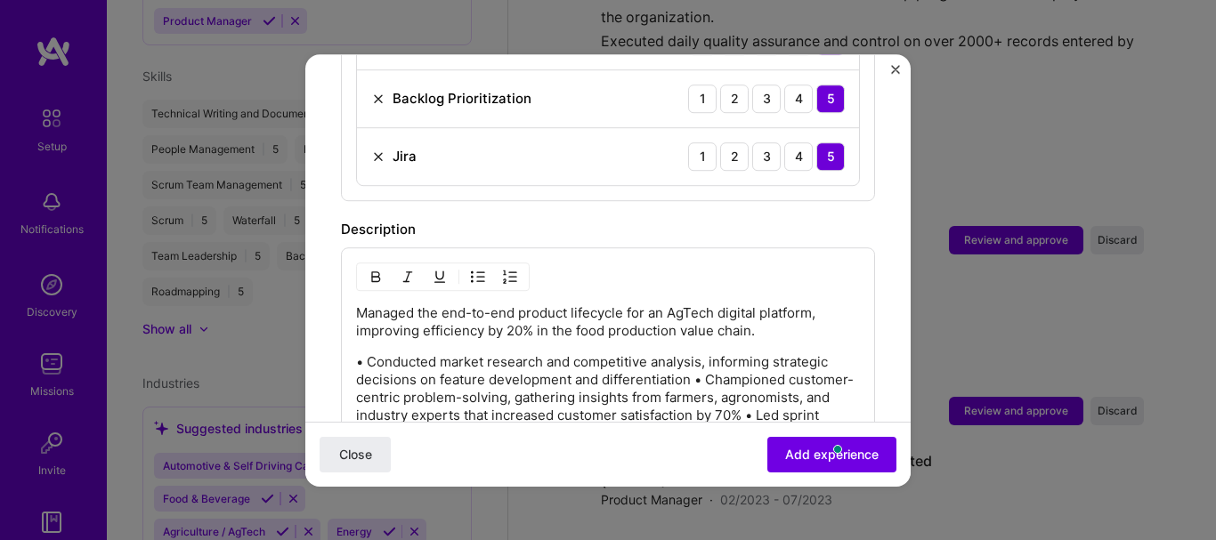
click at [370, 353] on p "• Conducted market research and competitive analysis, informing strategic decis…" at bounding box center [608, 406] width 504 height 107
click at [705, 358] on p "Conducted market research and competitive analysis, informing strategic decisio…" at bounding box center [608, 406] width 504 height 107
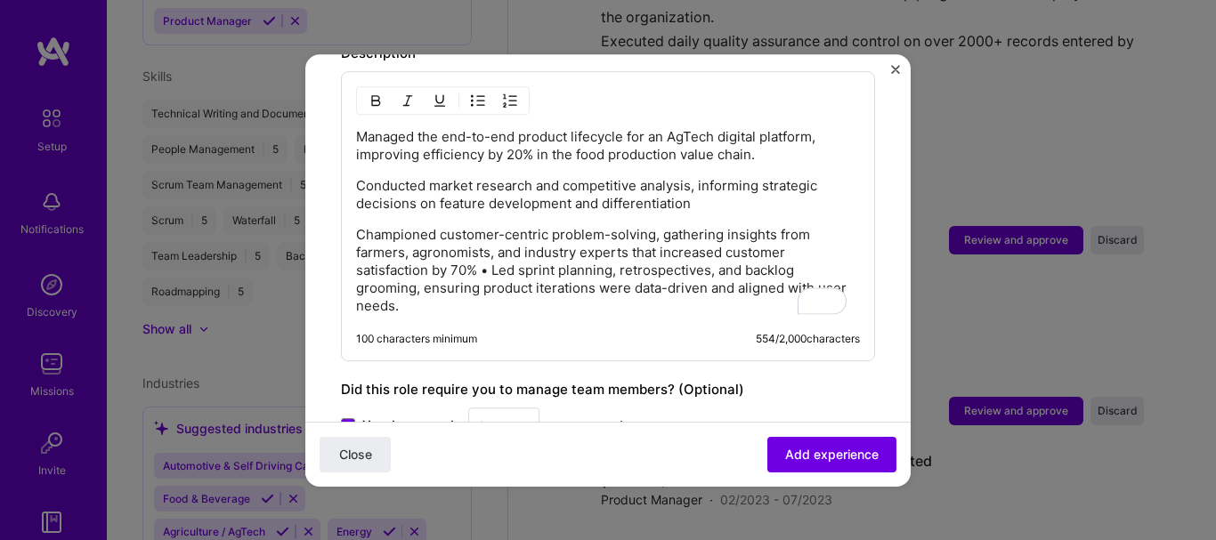
scroll to position [1260, 0]
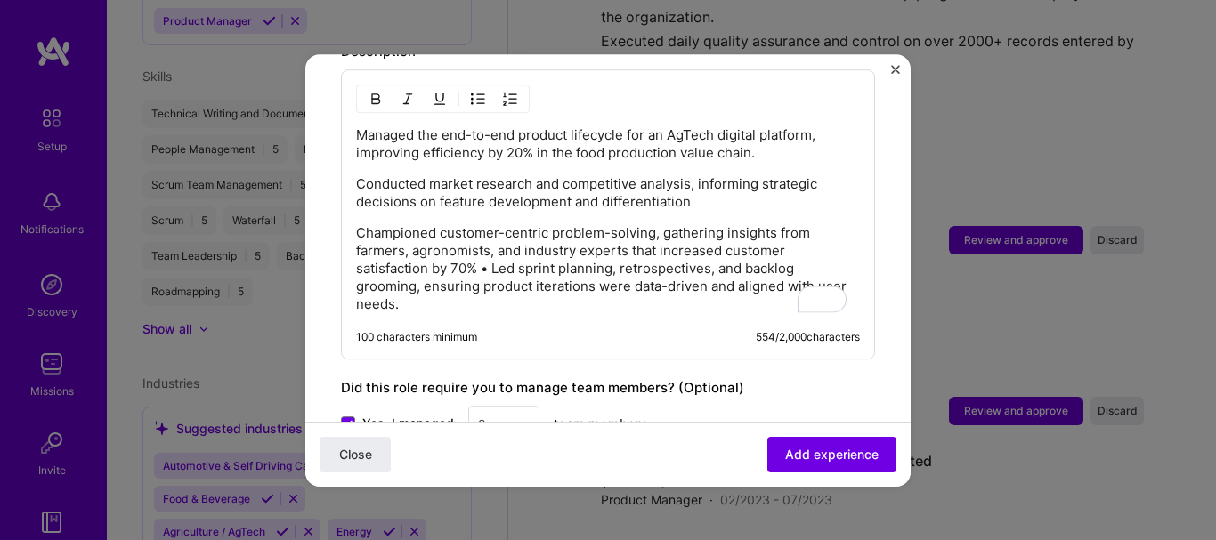
click at [494, 249] on p "Championed customer-centric problem-solving, gathering insights from farmers, a…" at bounding box center [608, 268] width 504 height 89
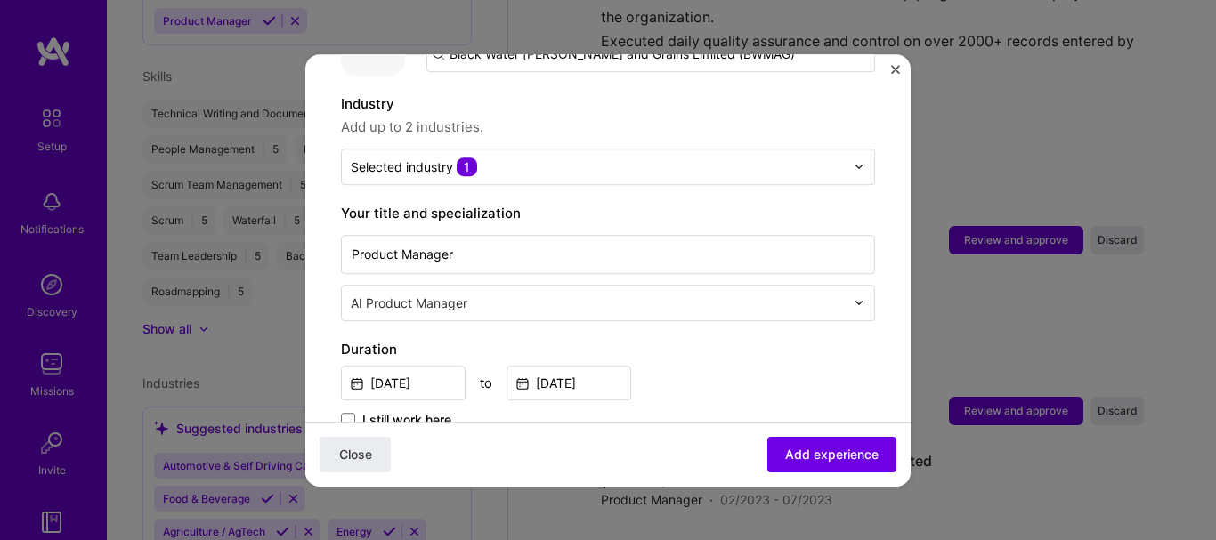
scroll to position [0, 0]
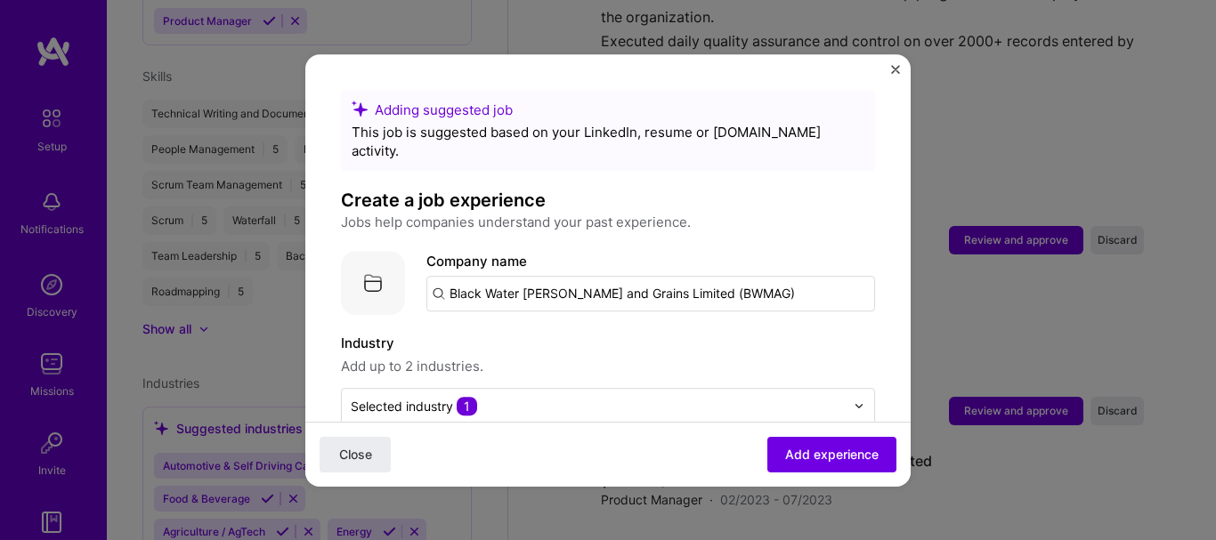
click at [458, 276] on input "Black Water [PERSON_NAME] and Grains Limited (BWMAG)" at bounding box center [650, 294] width 449 height 36
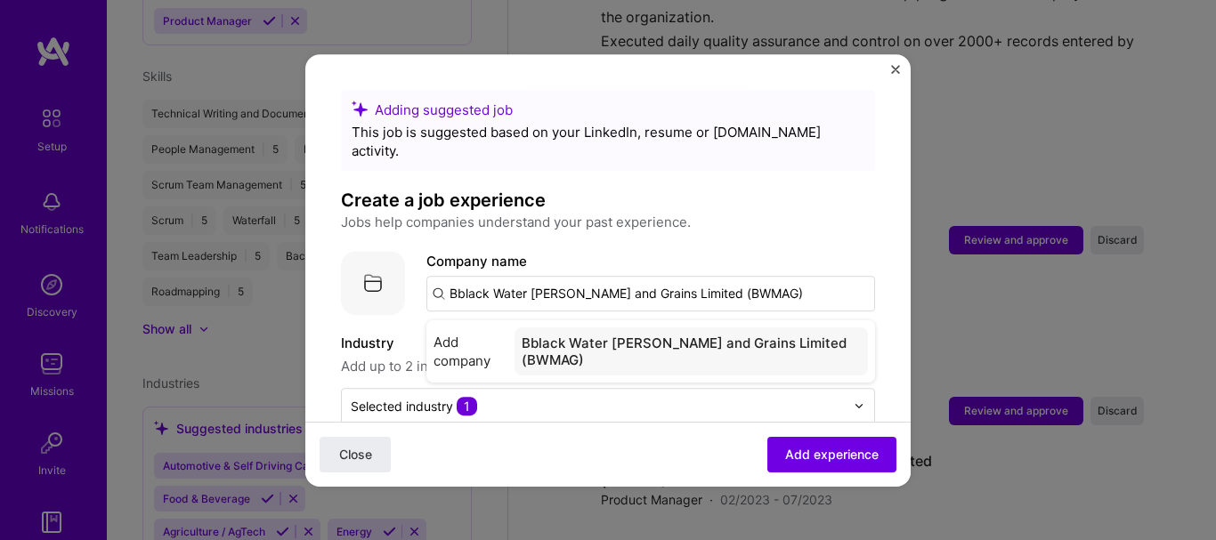
type input "Black Water [PERSON_NAME] and Grains Limited (BWMAG)"
click at [568, 328] on div "Black Water [PERSON_NAME] and Grains Limited (BWMAG)" at bounding box center [692, 352] width 352 height 48
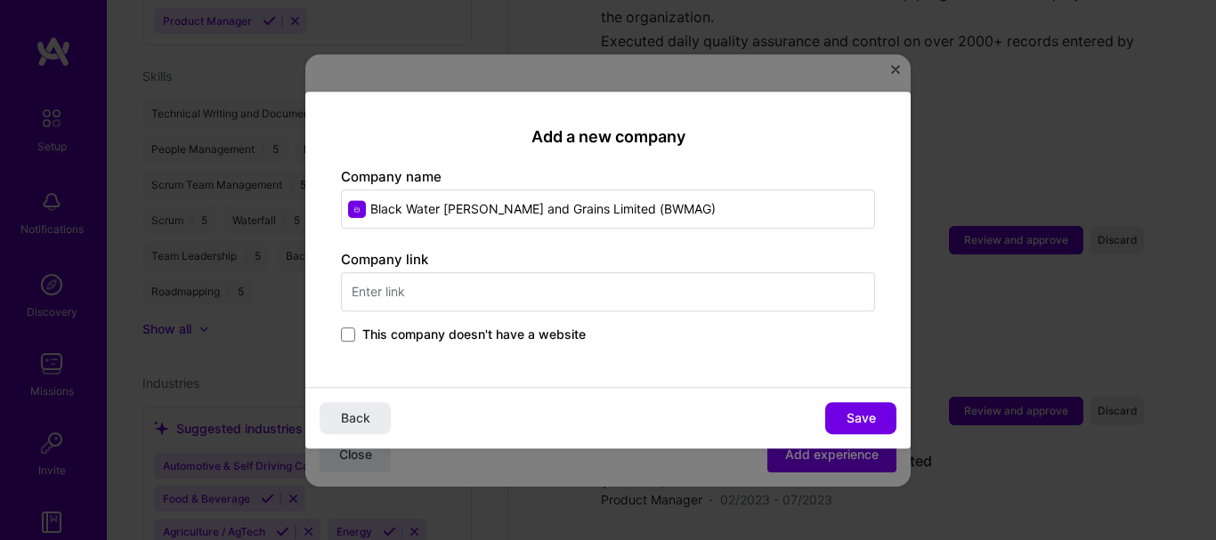
click at [350, 328] on span at bounding box center [348, 335] width 14 height 14
click at [0, 0] on input "This company doesn't have a website" at bounding box center [0, 0] width 0 height 0
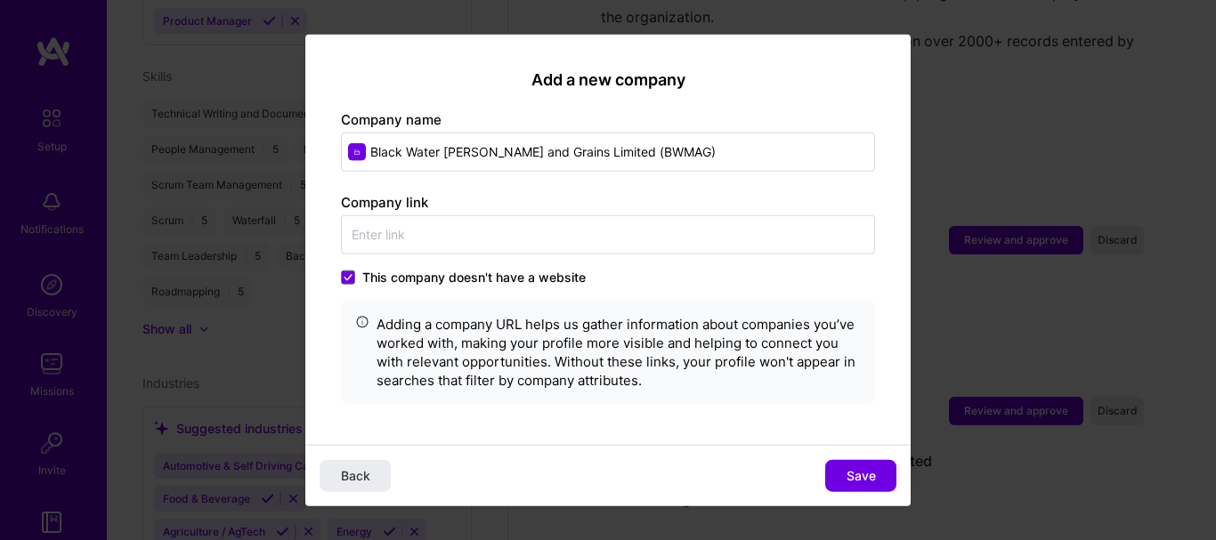
click at [860, 475] on span "Save" at bounding box center [861, 476] width 29 height 18
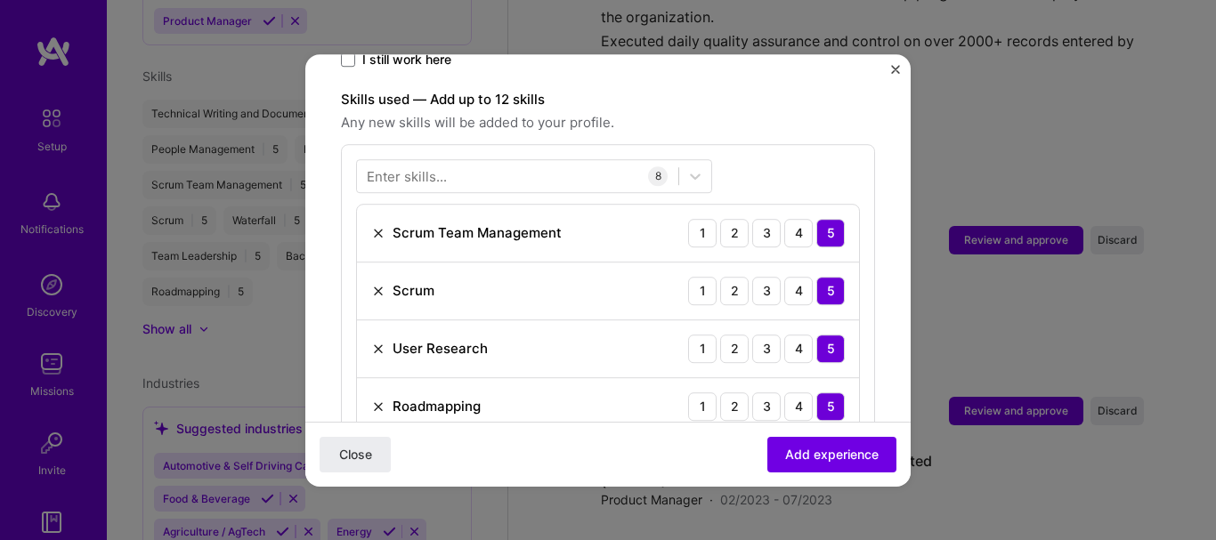
scroll to position [623, 0]
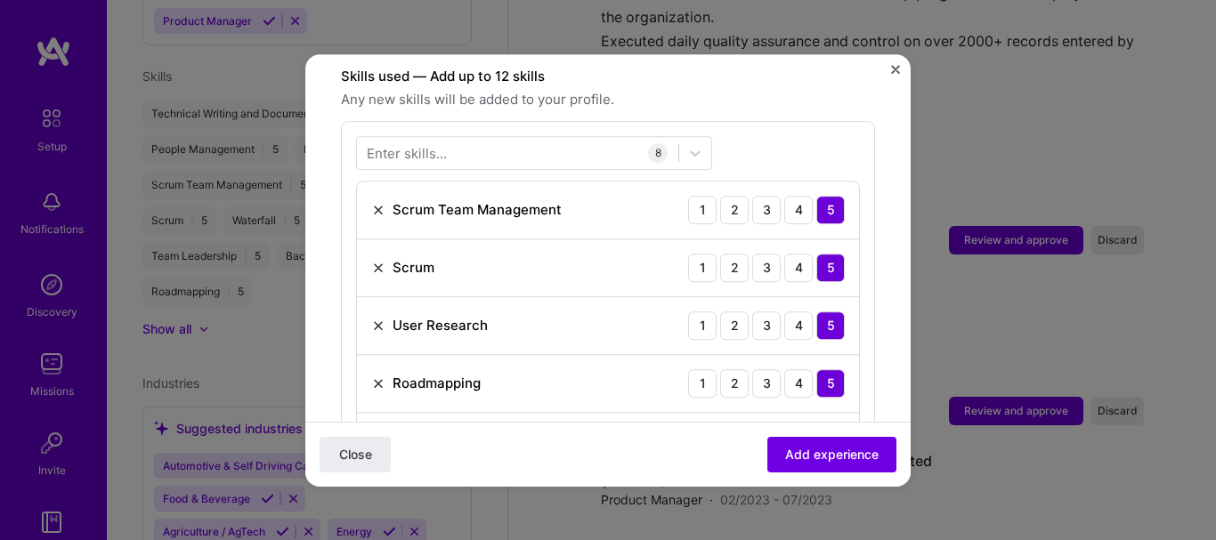
click at [498, 146] on div at bounding box center [517, 152] width 321 height 29
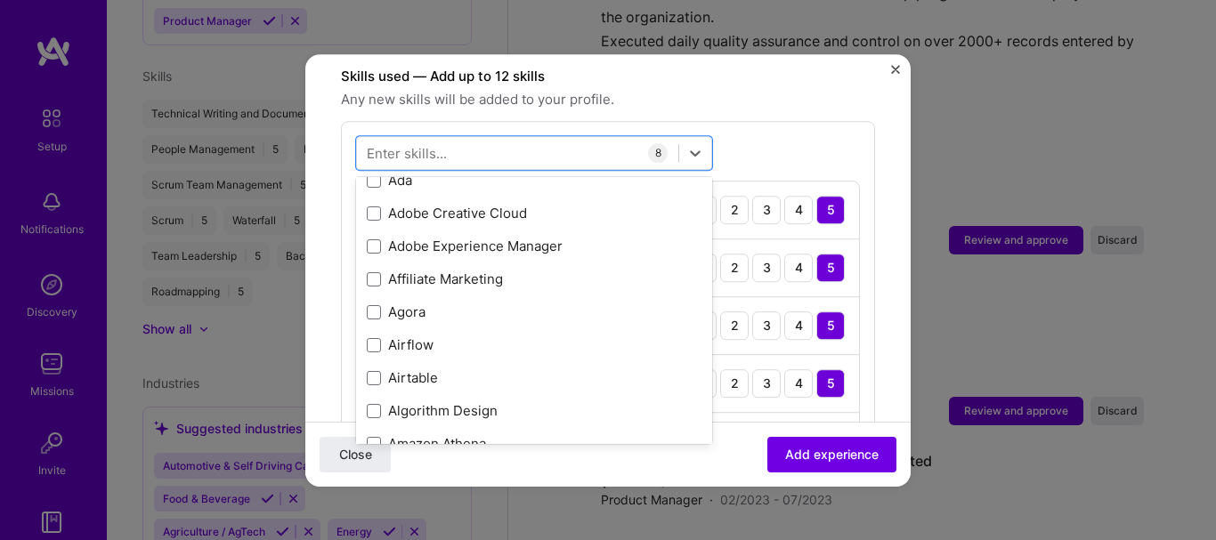
type input "m"
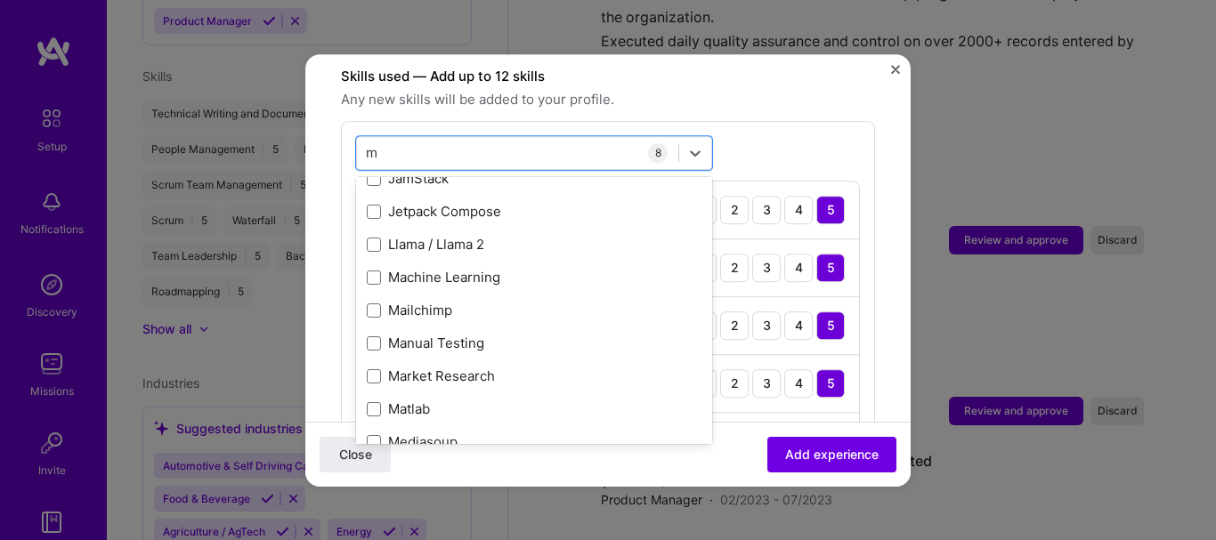
scroll to position [1534, 0]
click at [492, 364] on div "Market Research" at bounding box center [534, 373] width 335 height 19
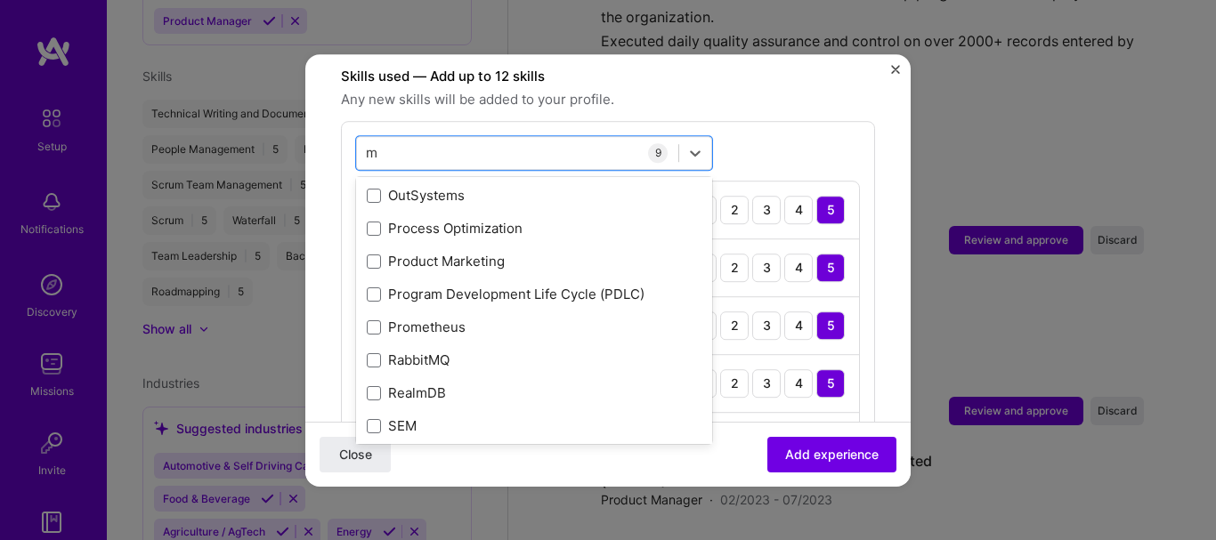
scroll to position [2424, 0]
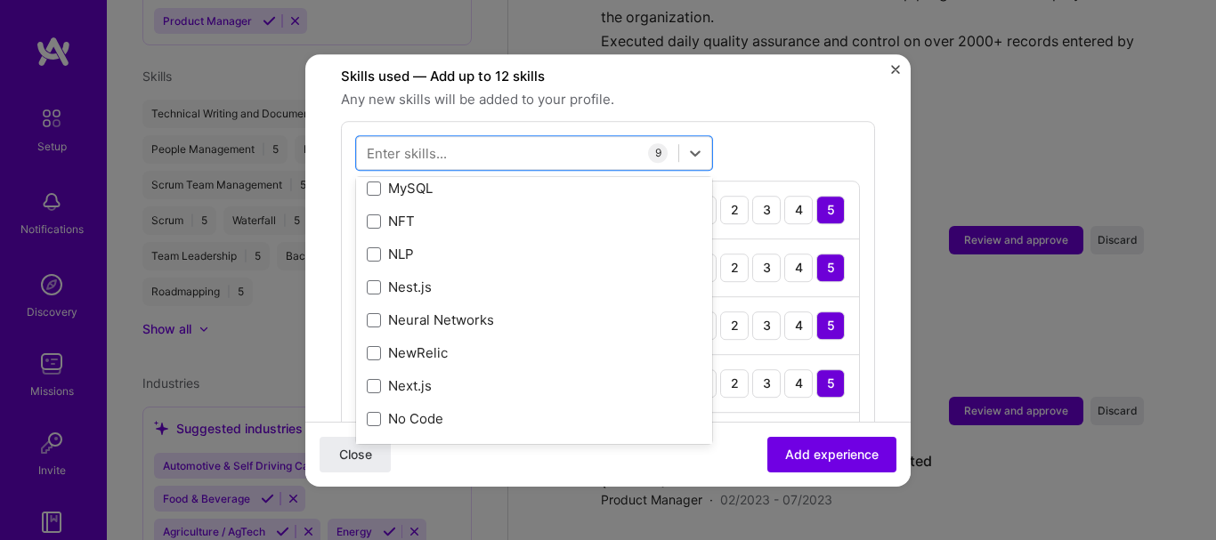
click at [784, 124] on div "option Market Research, selected. option Neural Networks focused, 0 of 2. 378 r…" at bounding box center [608, 419] width 534 height 597
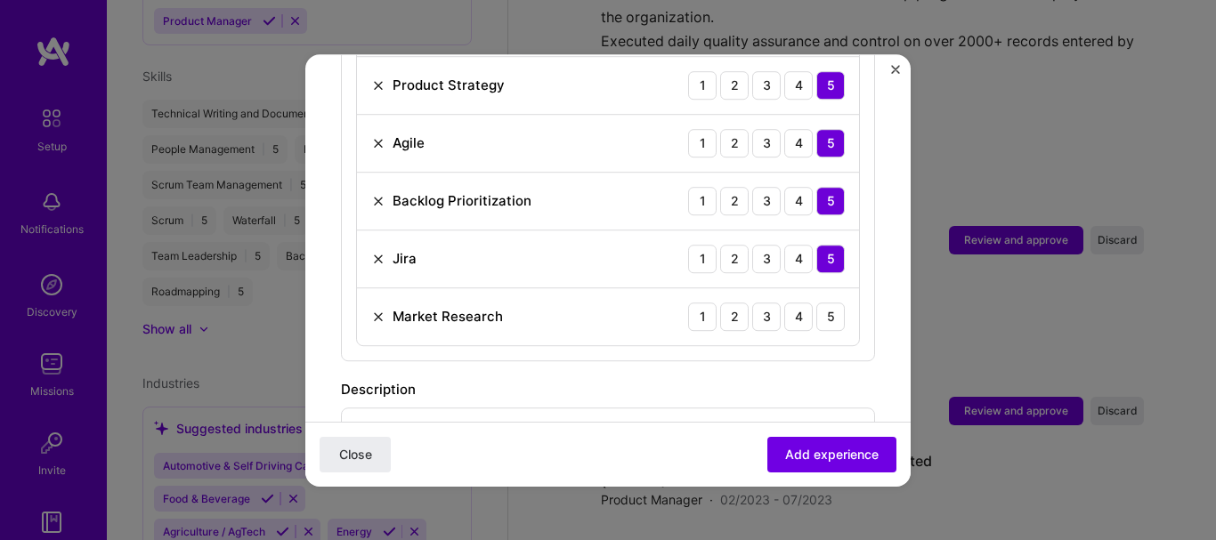
click at [816, 303] on div "5" at bounding box center [830, 317] width 28 height 28
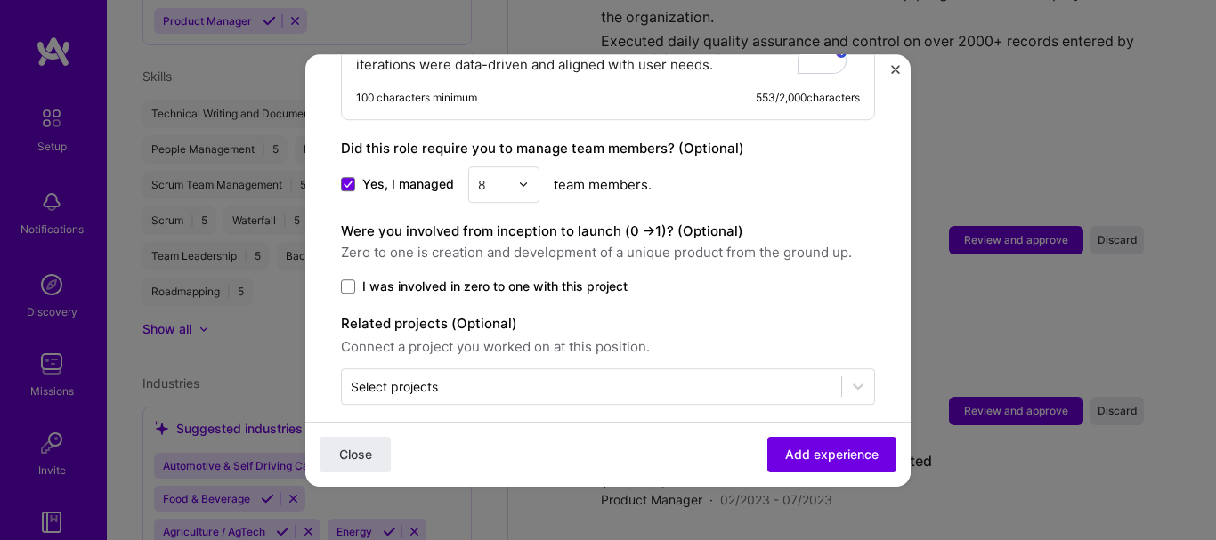
click at [822, 459] on span "Add experience" at bounding box center [831, 454] width 93 height 18
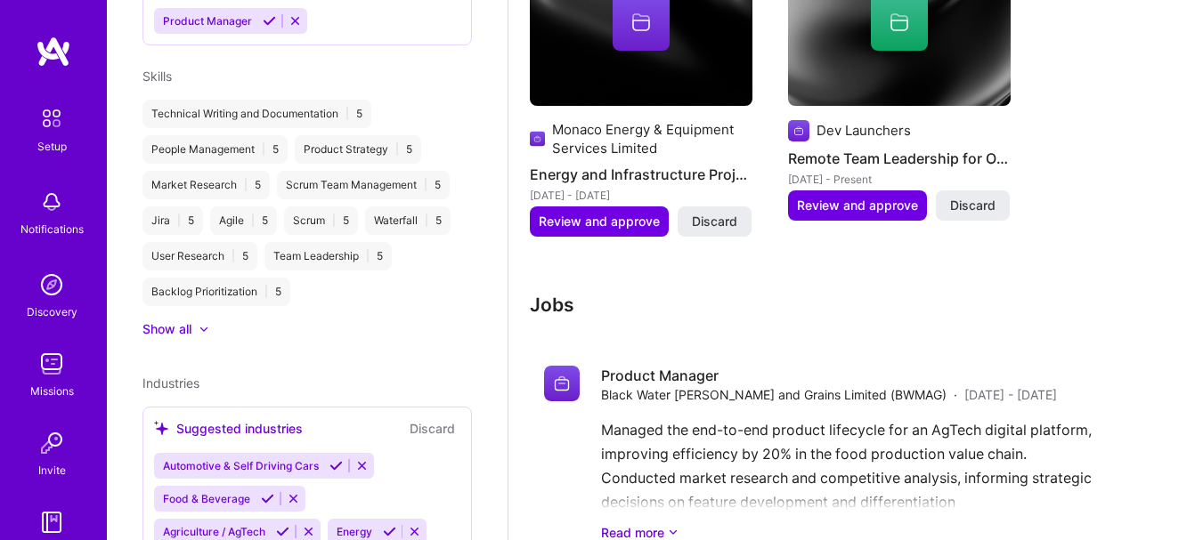
scroll to position [1749, 0]
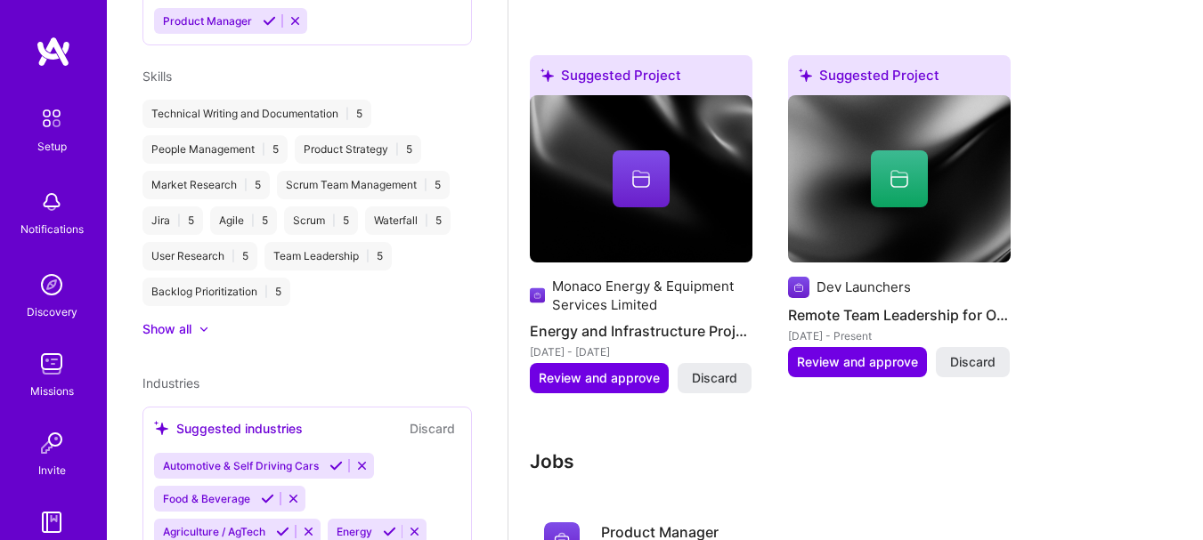
click at [854, 361] on span "Review and approve" at bounding box center [857, 362] width 121 height 18
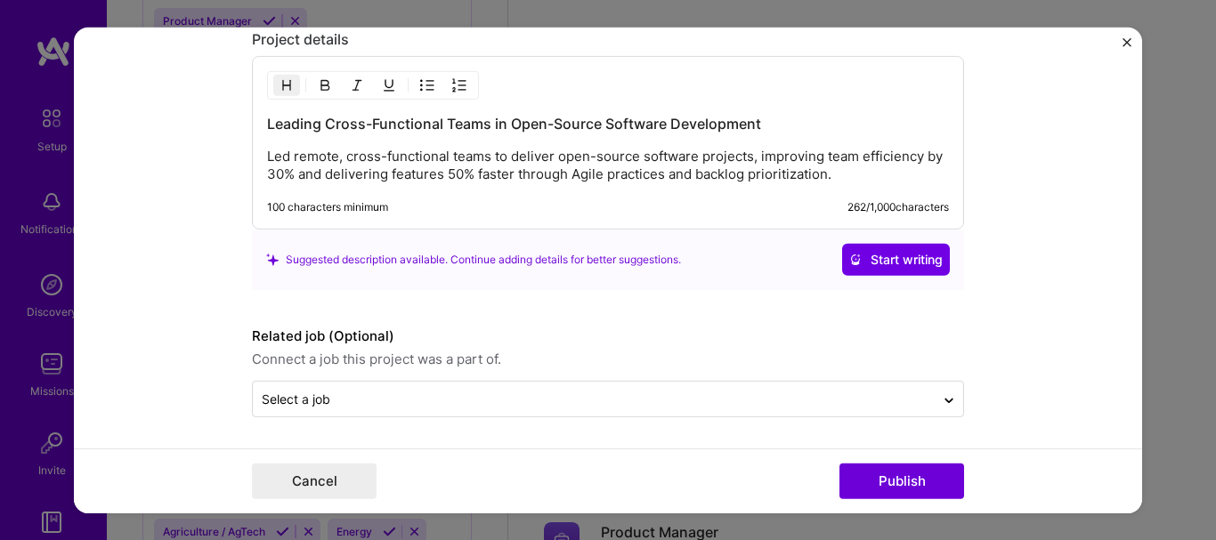
scroll to position [1621, 0]
click at [852, 177] on p "Led remote, cross-functional teams to deliver open-source software projects, im…" at bounding box center [608, 164] width 682 height 36
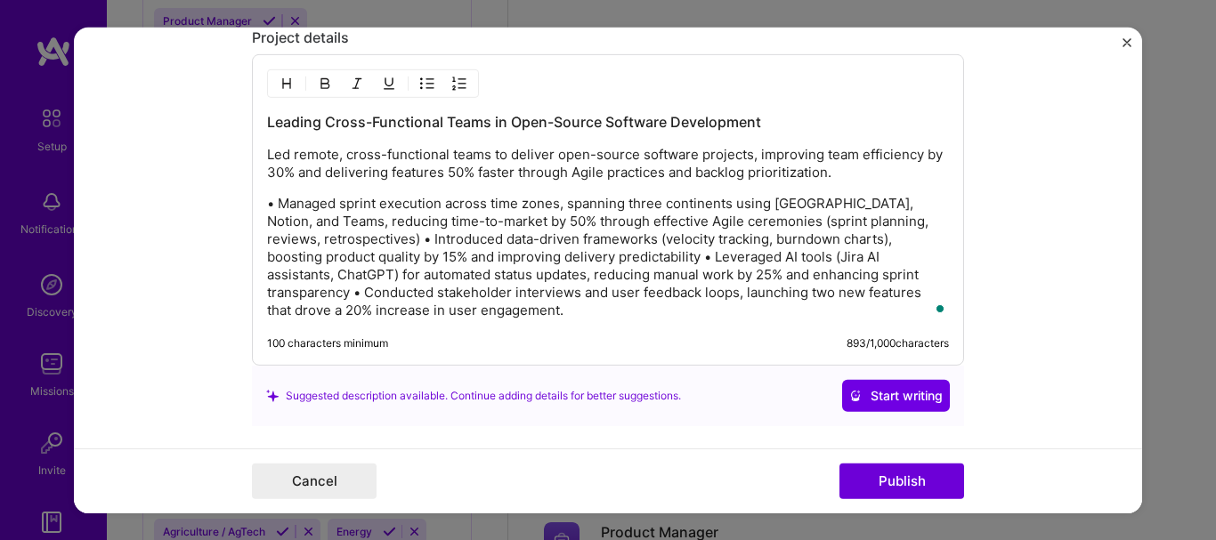
click at [281, 206] on p "• Managed sprint execution across time zones, spanning three continents using […" at bounding box center [608, 257] width 682 height 125
click at [271, 203] on p "• Managed sprint execution across time zones, spanning three continents using […" at bounding box center [608, 257] width 682 height 125
click at [370, 239] on p "Managed sprint execution across time zones, spanning three continents using [GE…" at bounding box center [608, 257] width 682 height 125
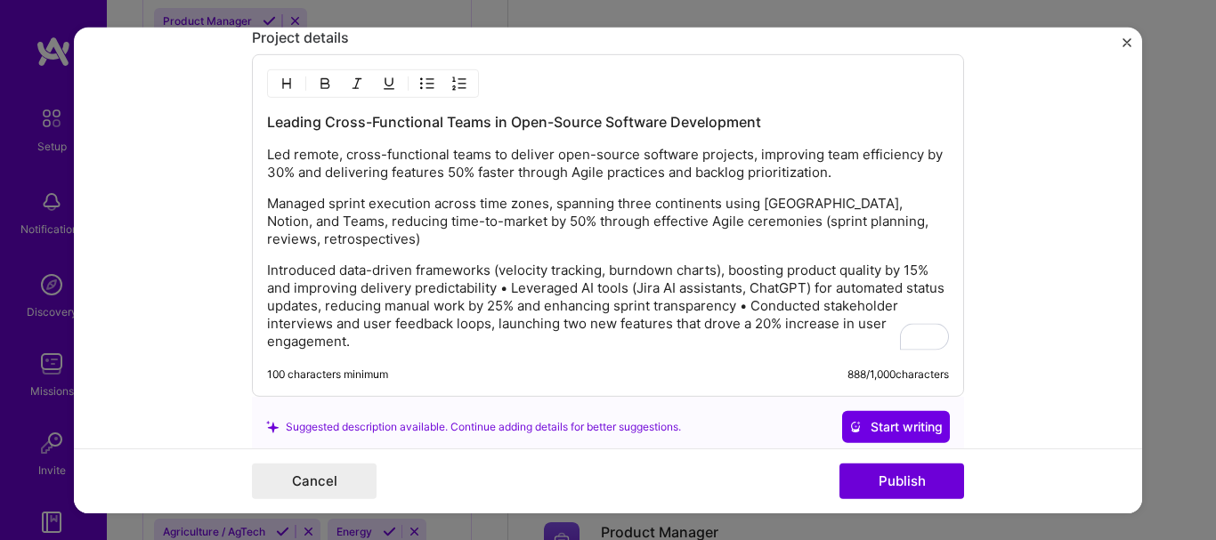
click at [504, 287] on p "Introduced data-driven frameworks (velocity tracking, burndown charts), boostin…" at bounding box center [608, 306] width 682 height 89
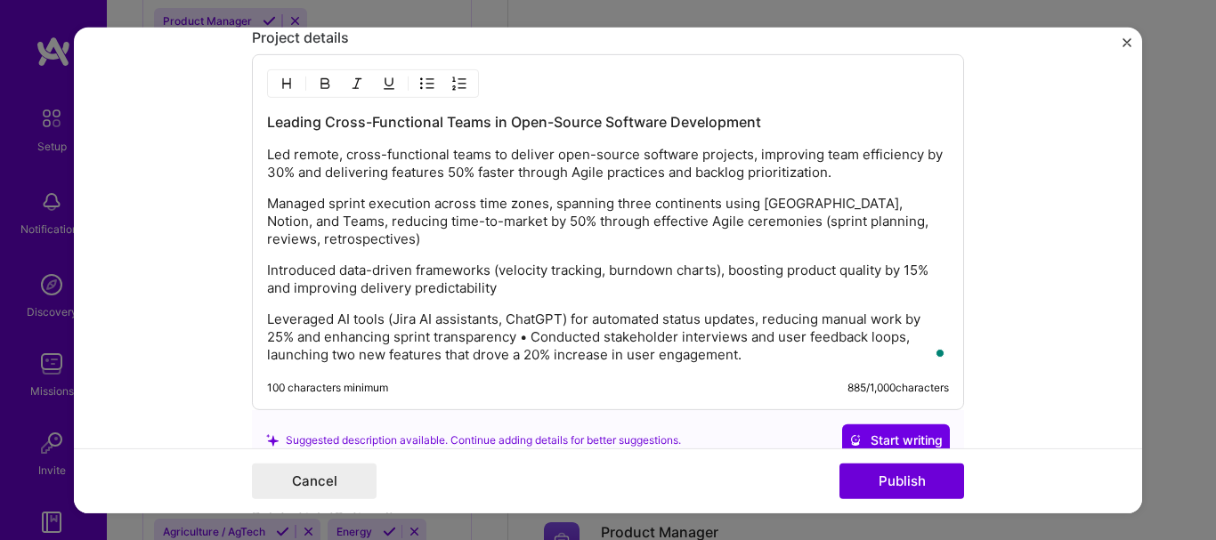
click at [527, 339] on p "Leveraged AI tools (Jira AI assistants, ChatGPT) for automated status updates, …" at bounding box center [608, 337] width 682 height 53
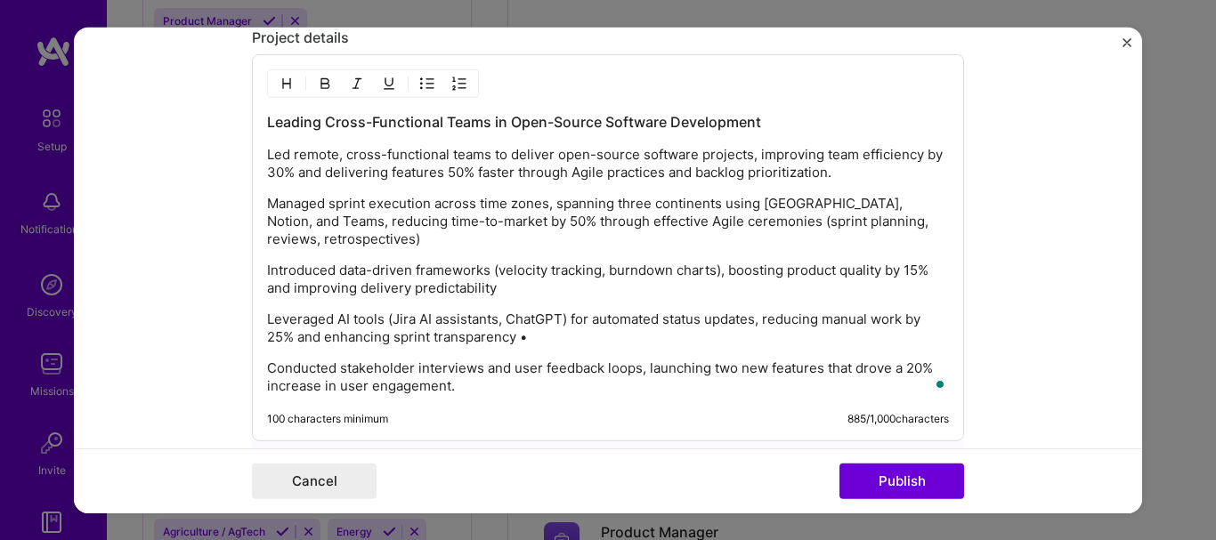
click at [532, 336] on p "Leveraged AI tools (Jira AI assistants, ChatGPT) for automated status updates, …" at bounding box center [608, 329] width 682 height 36
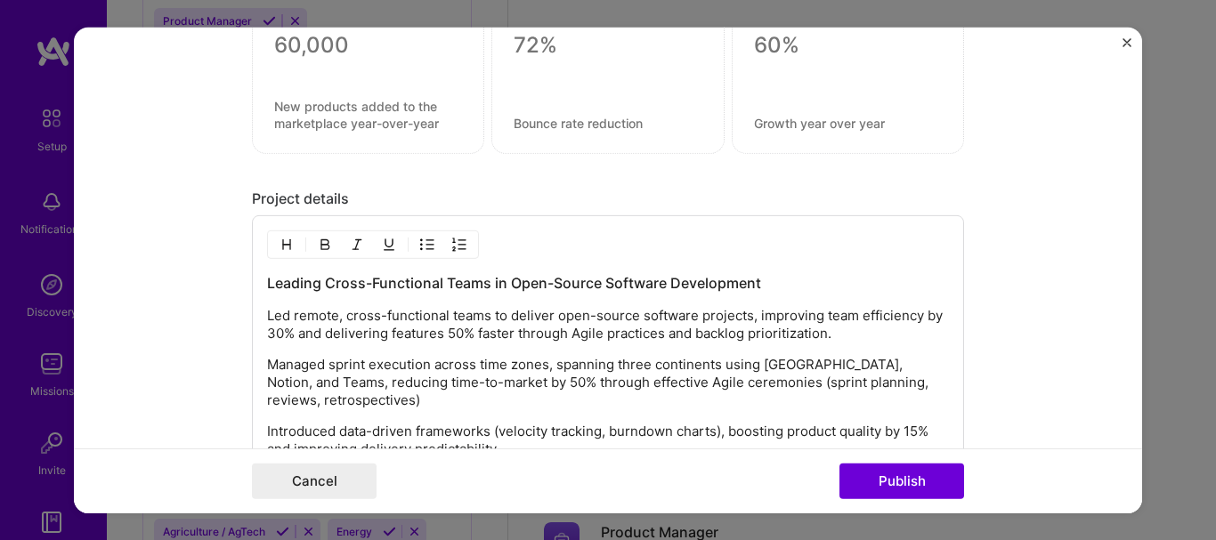
scroll to position [1354, 0]
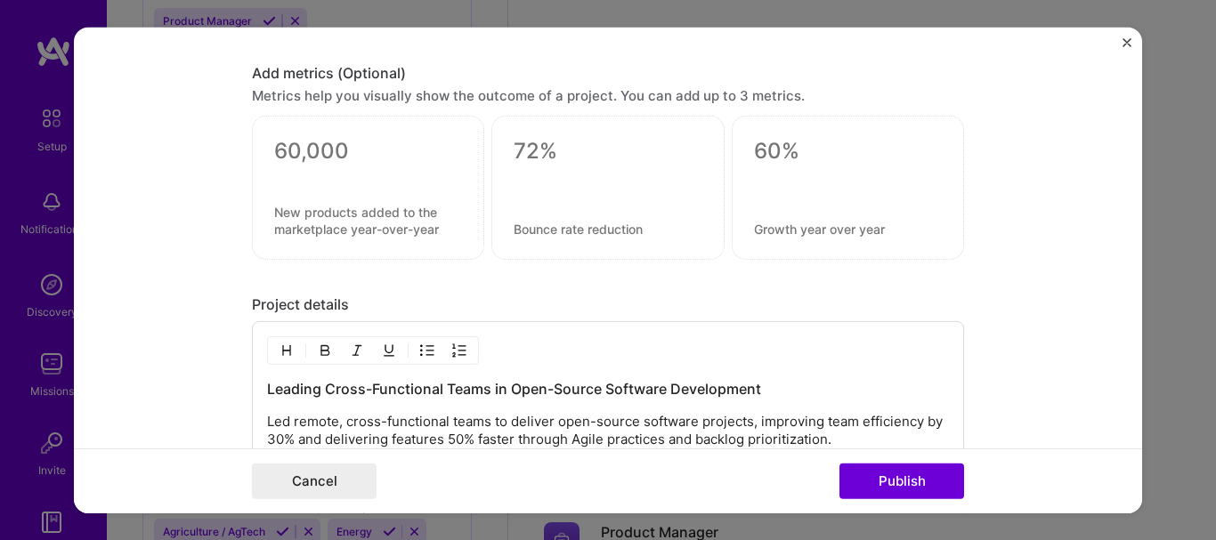
click at [763, 166] on div at bounding box center [848, 188] width 232 height 144
click at [784, 224] on textarea at bounding box center [848, 229] width 188 height 17
type textarea "s"
type textarea "User engagement"
click at [771, 142] on textarea at bounding box center [848, 151] width 188 height 27
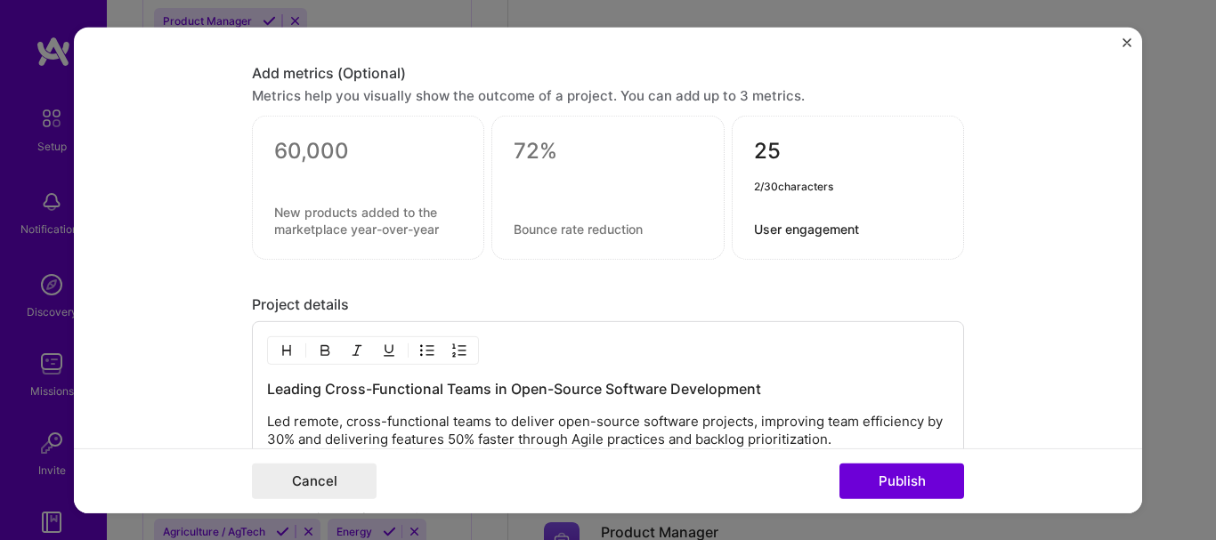
click at [881, 153] on textarea "25" at bounding box center [848, 155] width 188 height 35
type textarea "25"
click at [675, 201] on div at bounding box center [607, 188] width 232 height 144
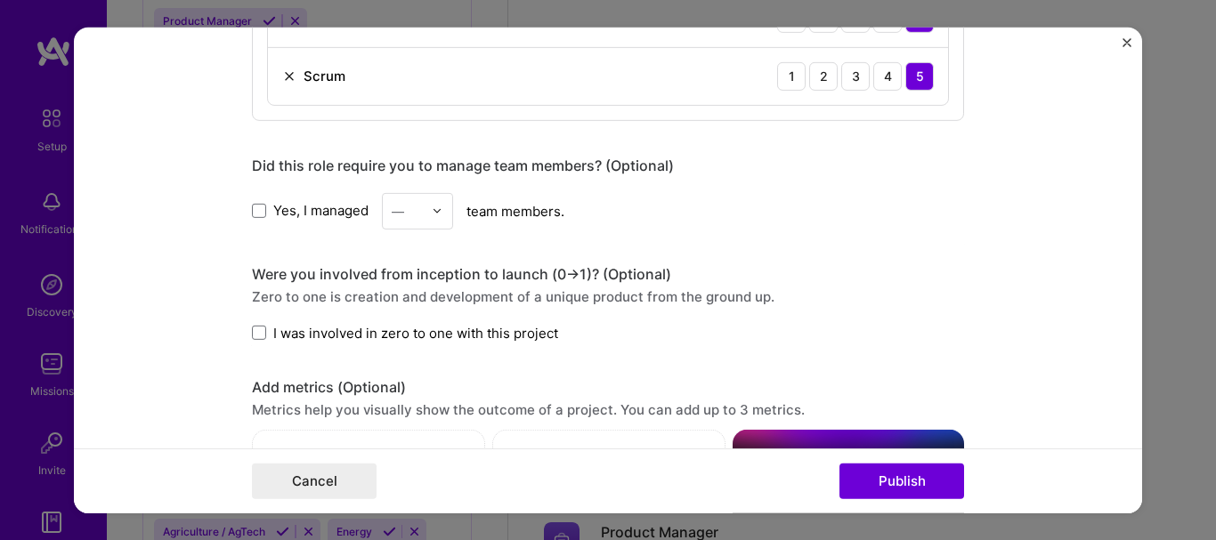
scroll to position [1087, 0]
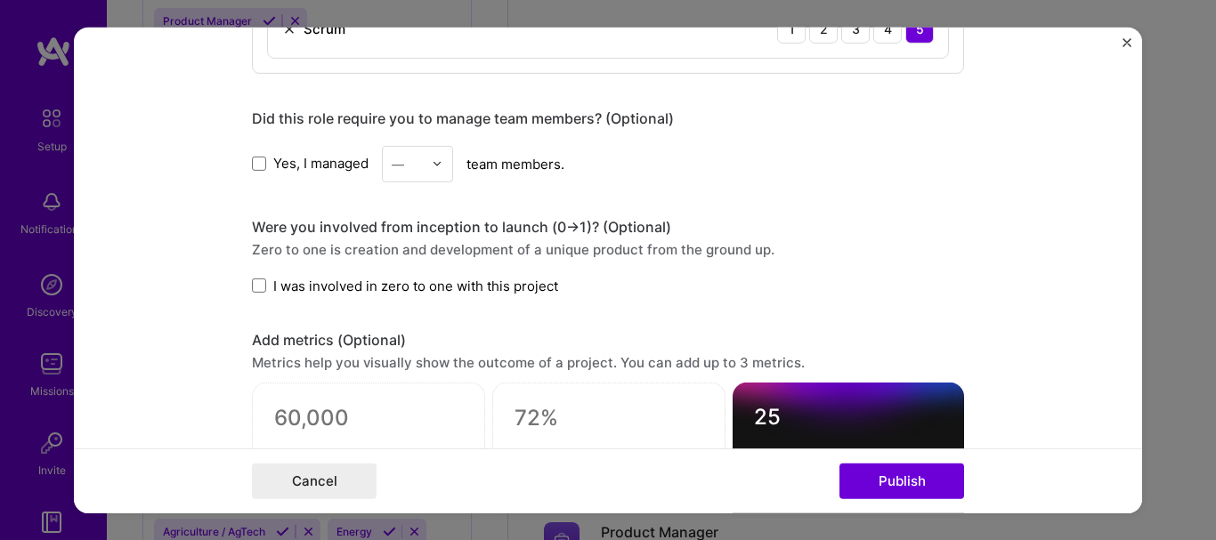
click at [256, 163] on span at bounding box center [259, 164] width 14 height 14
click at [0, 0] on input "Yes, I managed" at bounding box center [0, 0] width 0 height 0
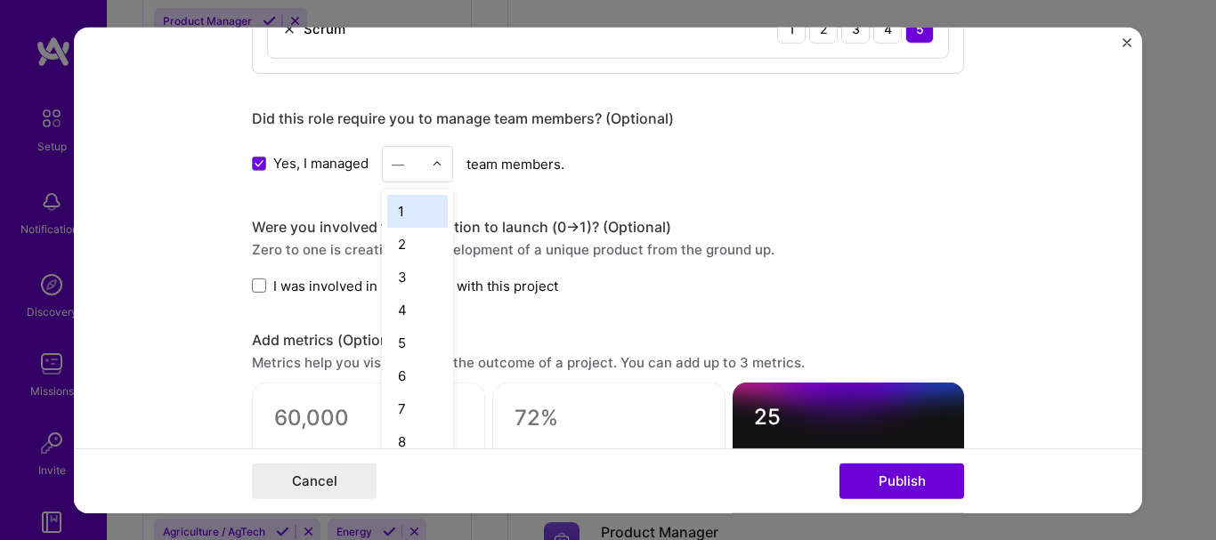
click at [407, 160] on input "text" at bounding box center [407, 163] width 31 height 19
click at [408, 436] on div "8" at bounding box center [417, 441] width 61 height 33
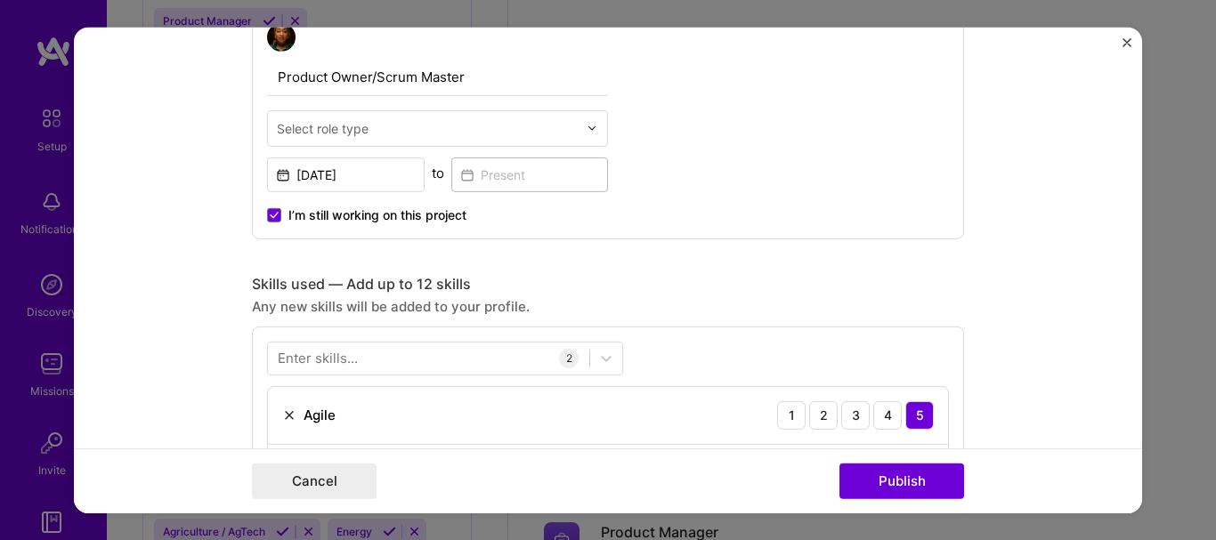
scroll to position [642, 0]
